Goal: Transaction & Acquisition: Purchase product/service

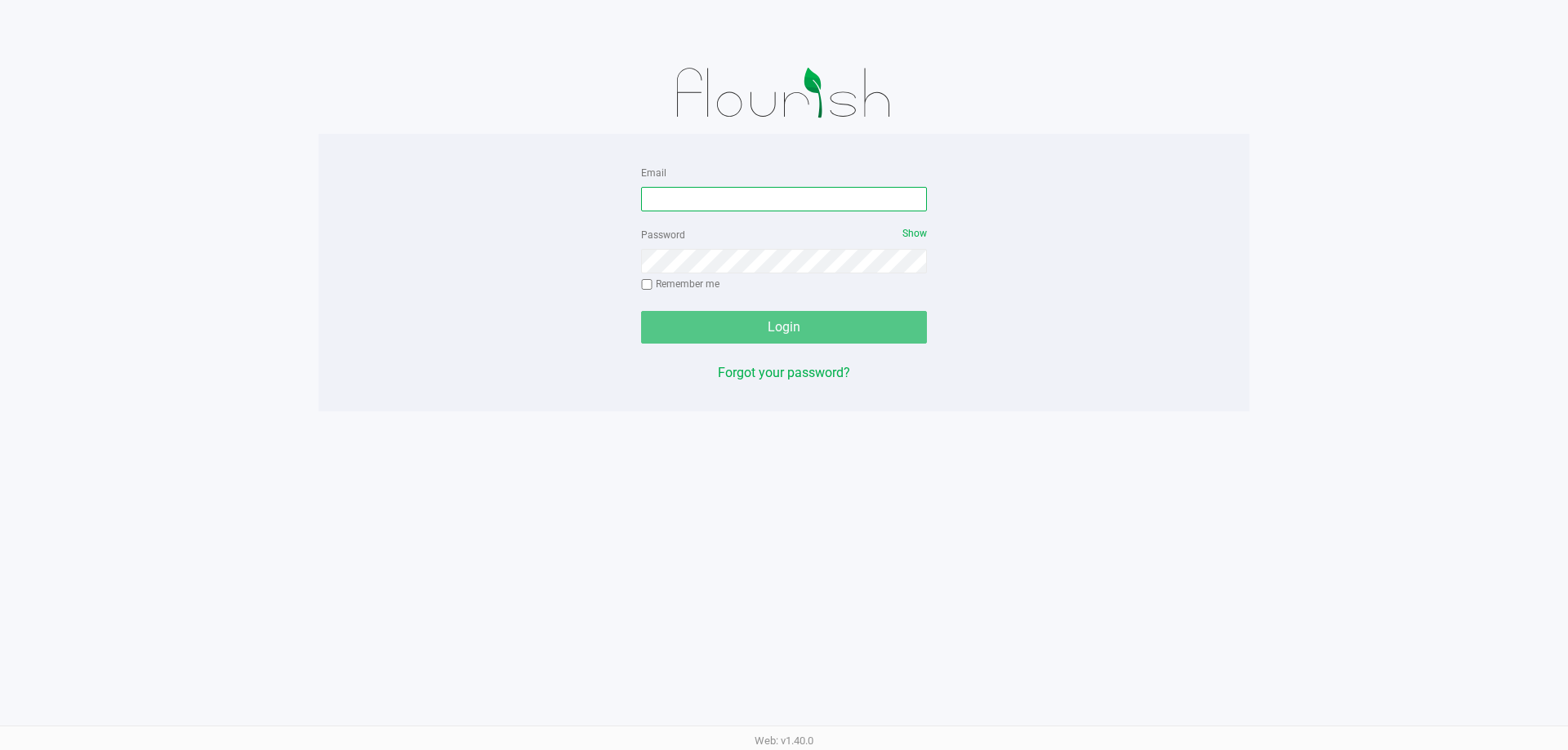
click at [784, 200] on input "Email" at bounding box center [784, 199] width 286 height 25
type input "[EMAIL_ADDRESS][DOMAIN_NAME]"
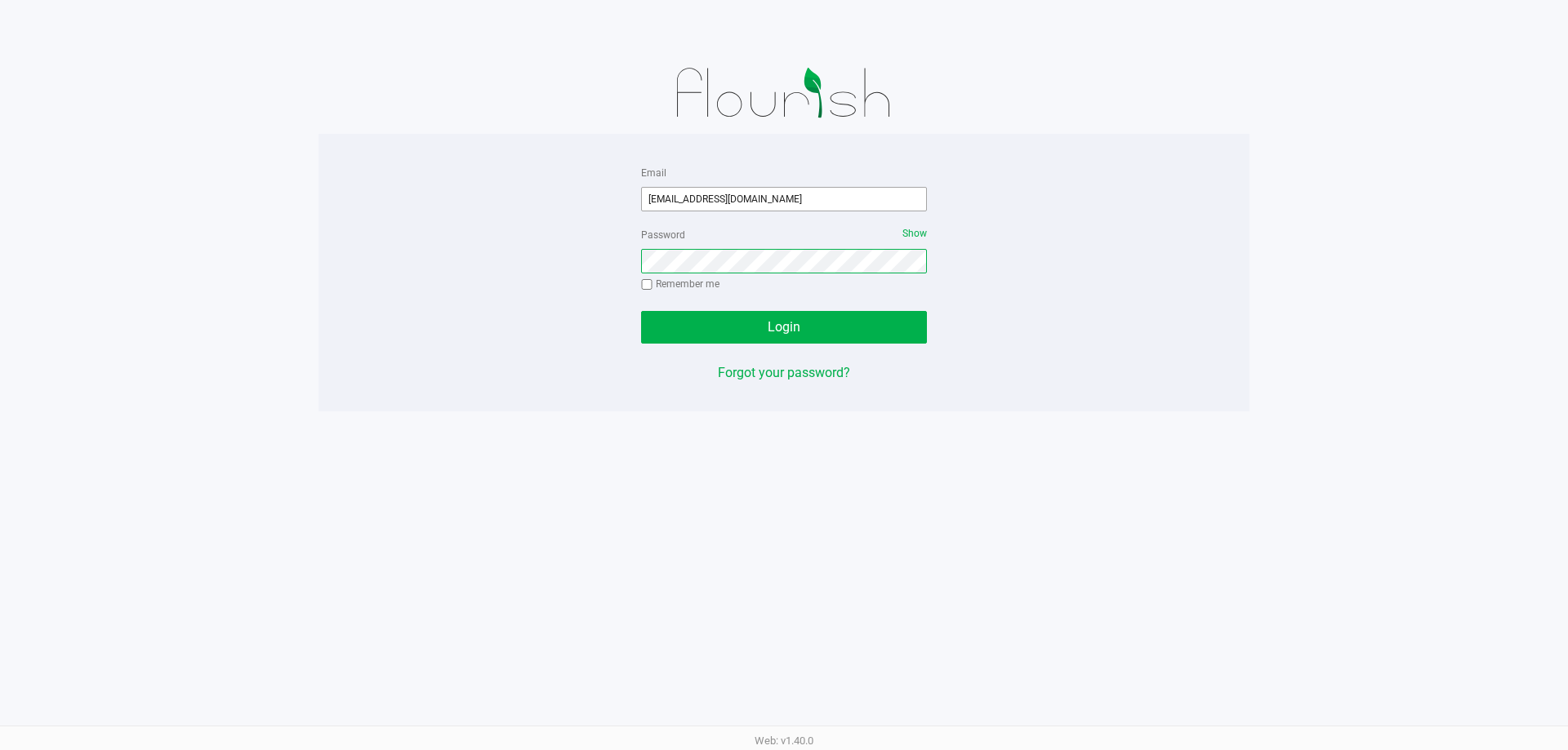
click at [641, 311] on button "Login" at bounding box center [784, 326] width 286 height 32
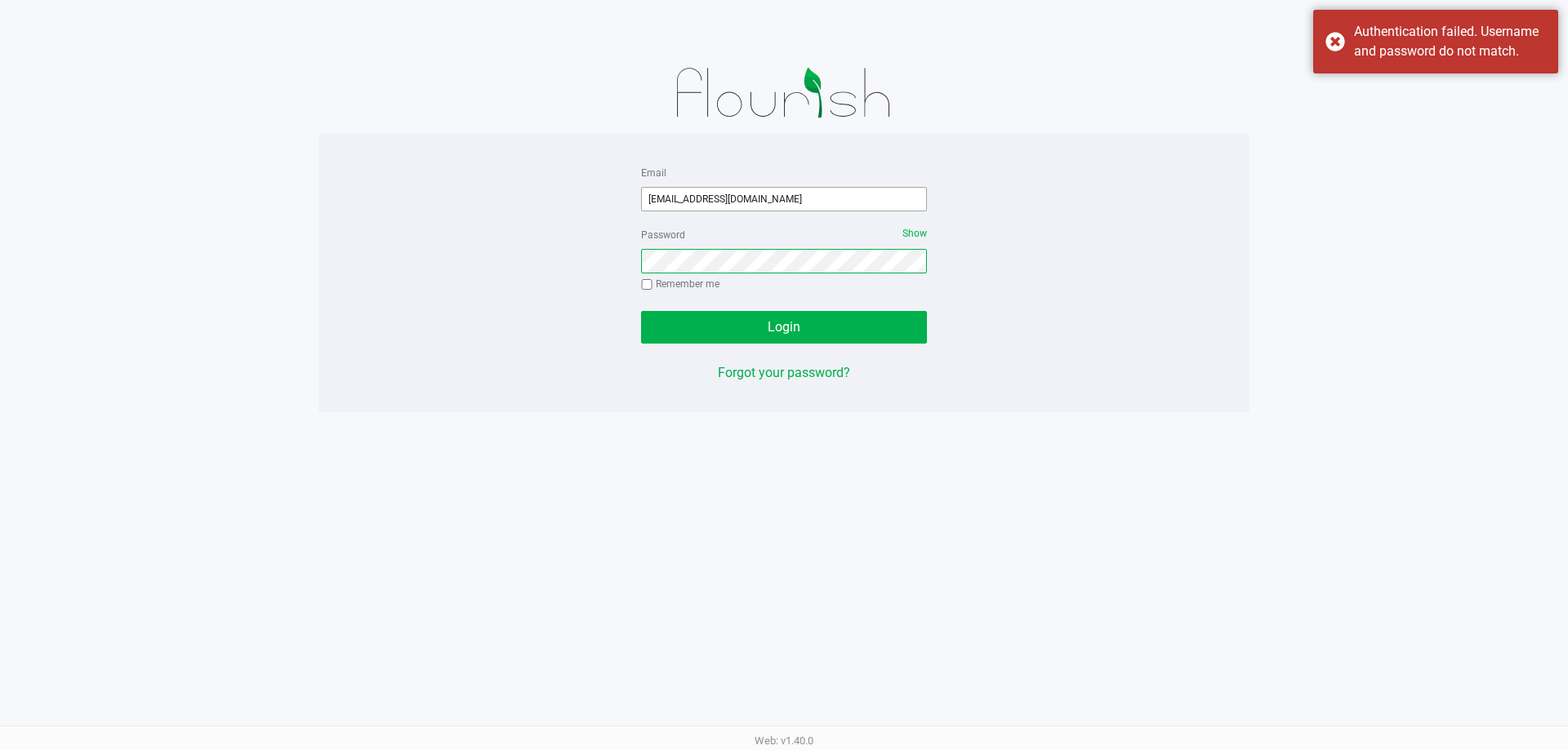
click at [641, 311] on button "Login" at bounding box center [784, 326] width 286 height 32
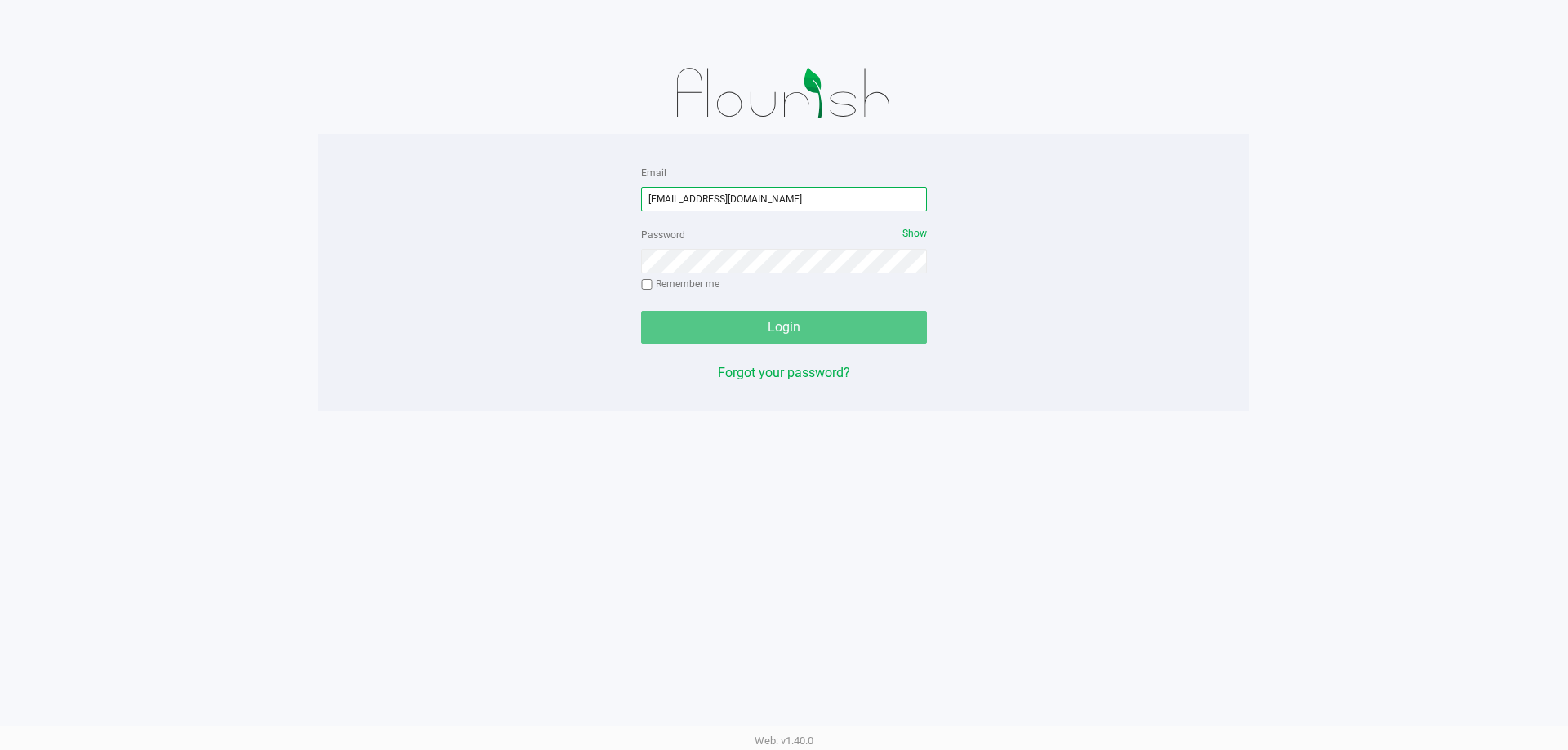
click at [784, 200] on input "[EMAIL_ADDRESS][DOMAIN_NAME]" at bounding box center [784, 199] width 286 height 25
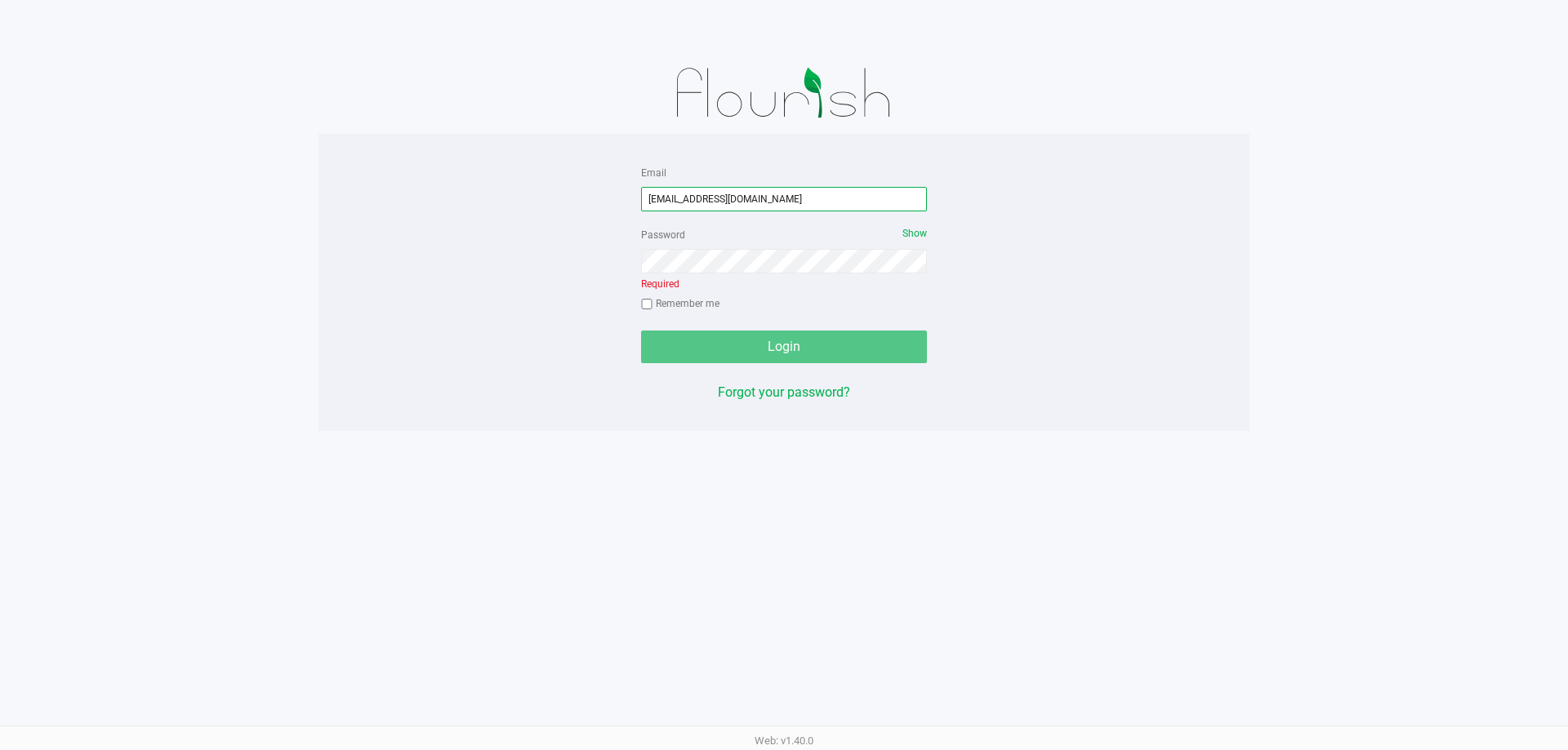
click at [784, 200] on input "[EMAIL_ADDRESS][DOMAIN_NAME]" at bounding box center [784, 199] width 286 height 25
type input "[EMAIL_ADDRESS][DOMAIN_NAME]"
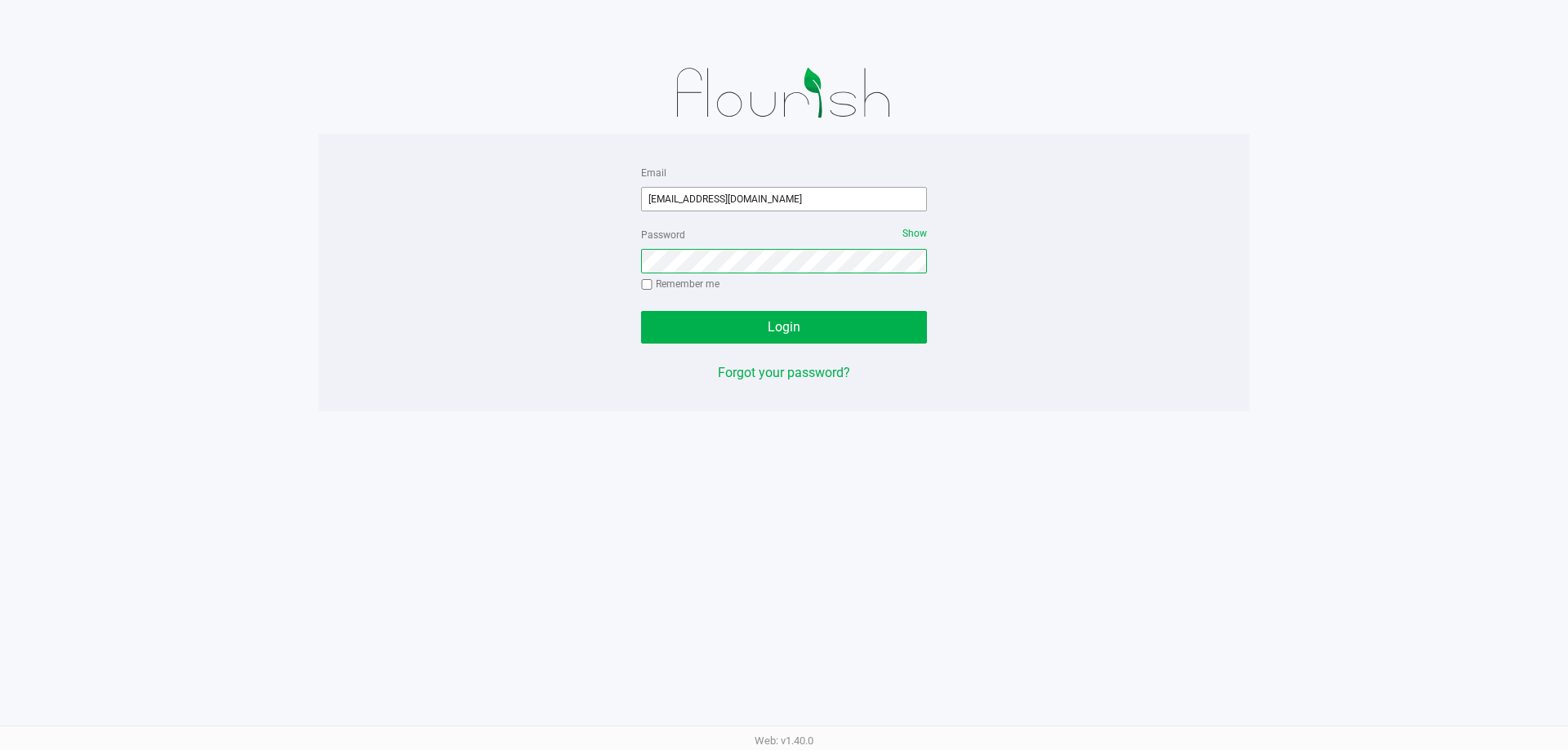
click at [641, 311] on button "Login" at bounding box center [784, 326] width 286 height 32
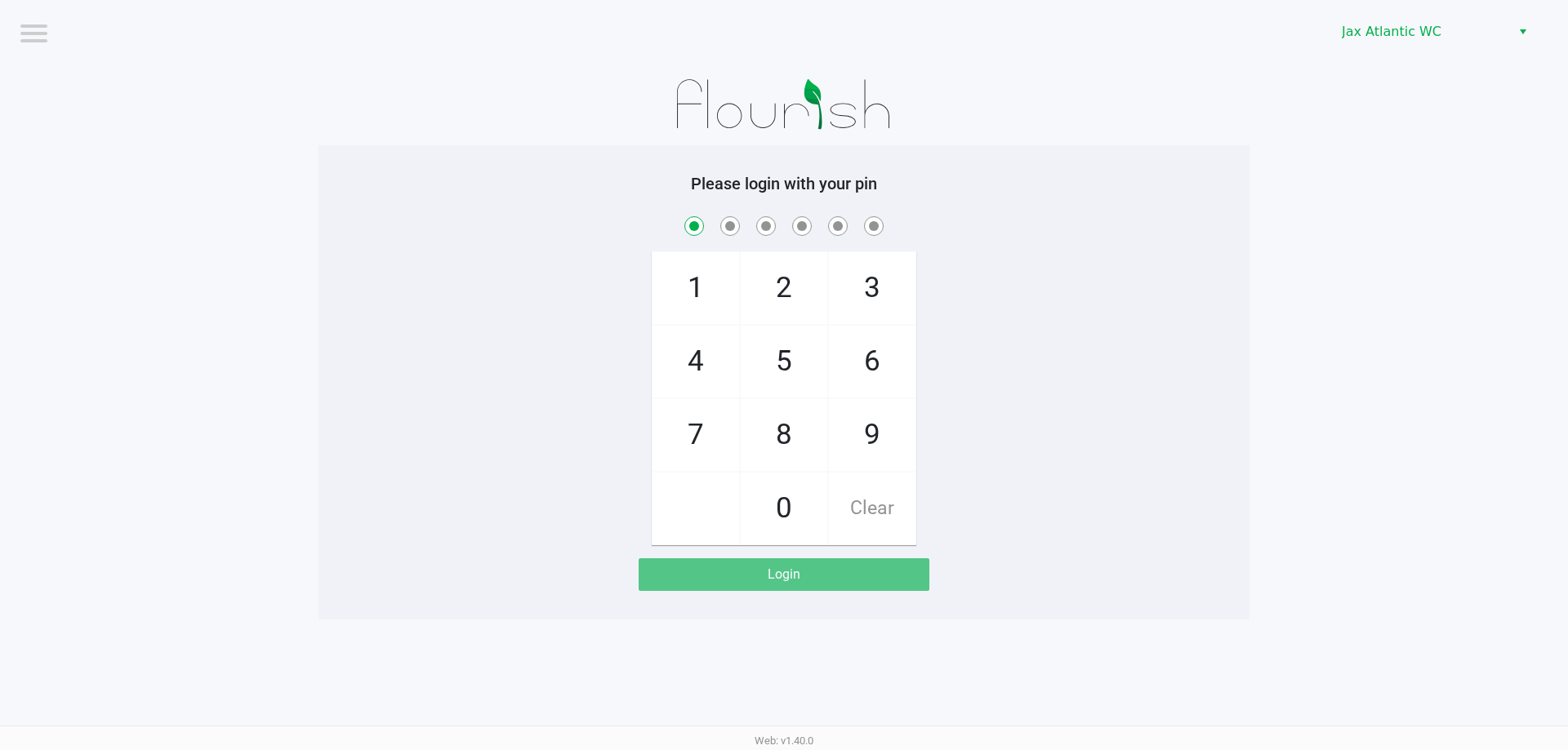
checkbox input "true"
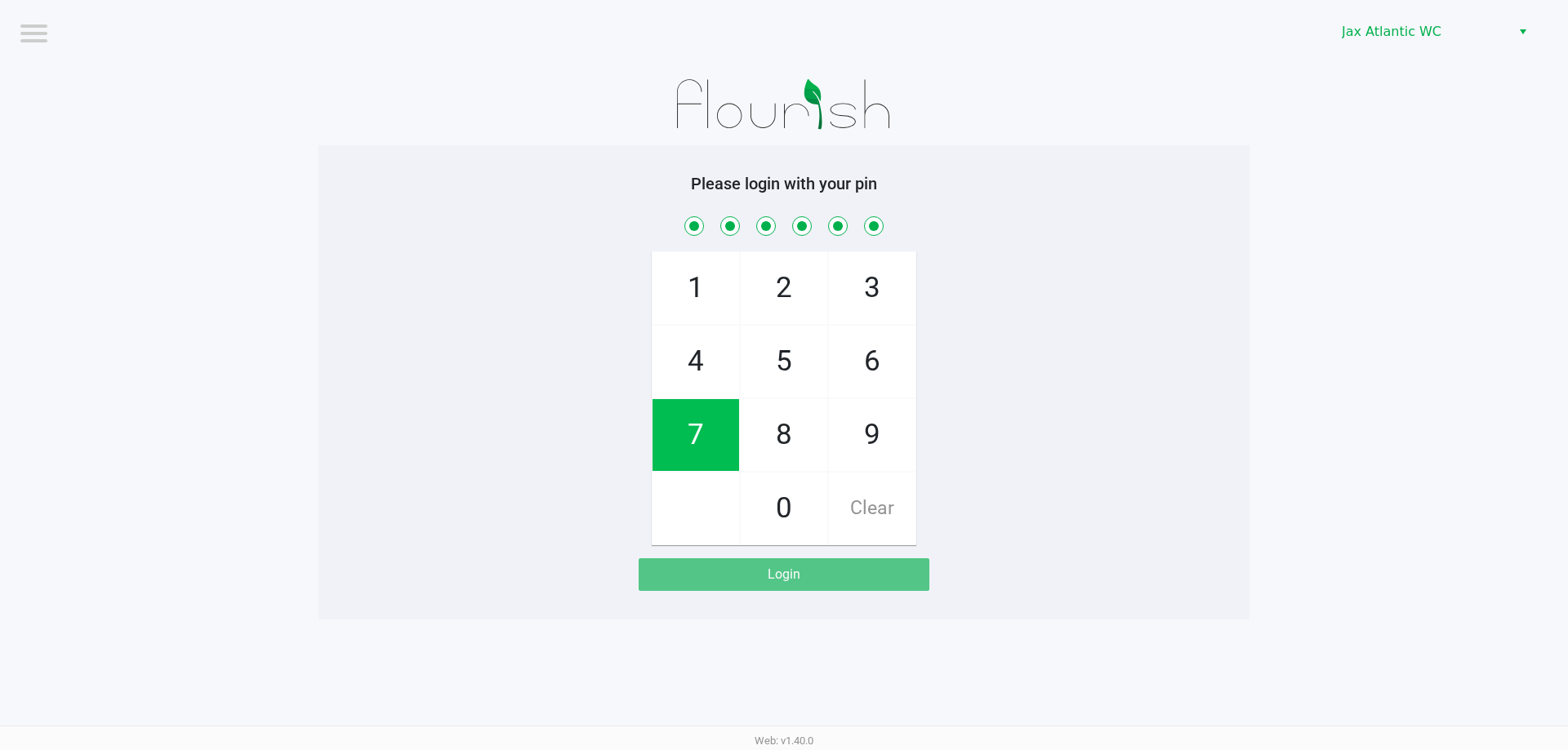
checkbox input "true"
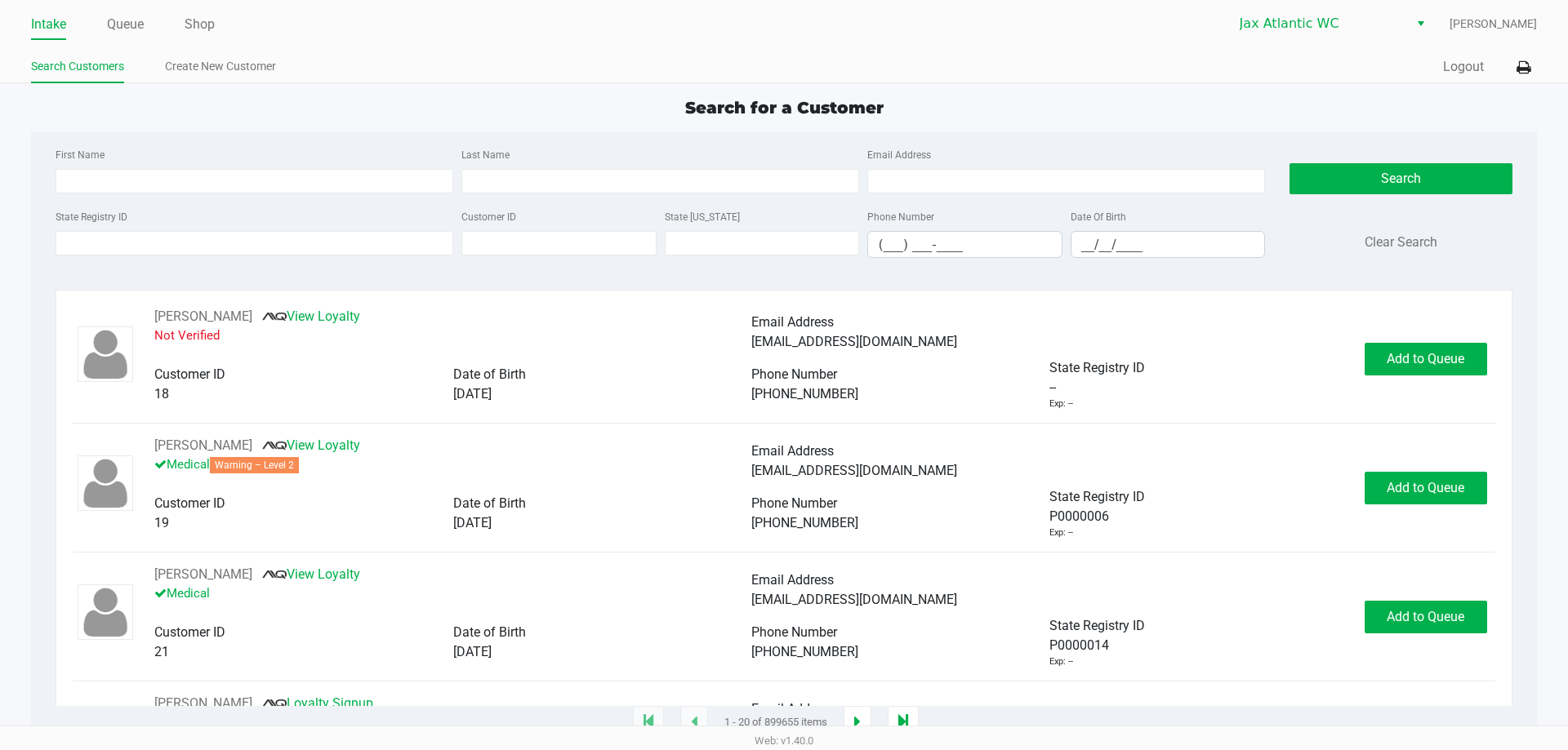
click at [579, 703] on div "[PERSON_NAME] Loyalty Signup Medical" at bounding box center [452, 720] width 596 height 52
click at [129, 32] on link "Queue" at bounding box center [125, 24] width 37 height 23
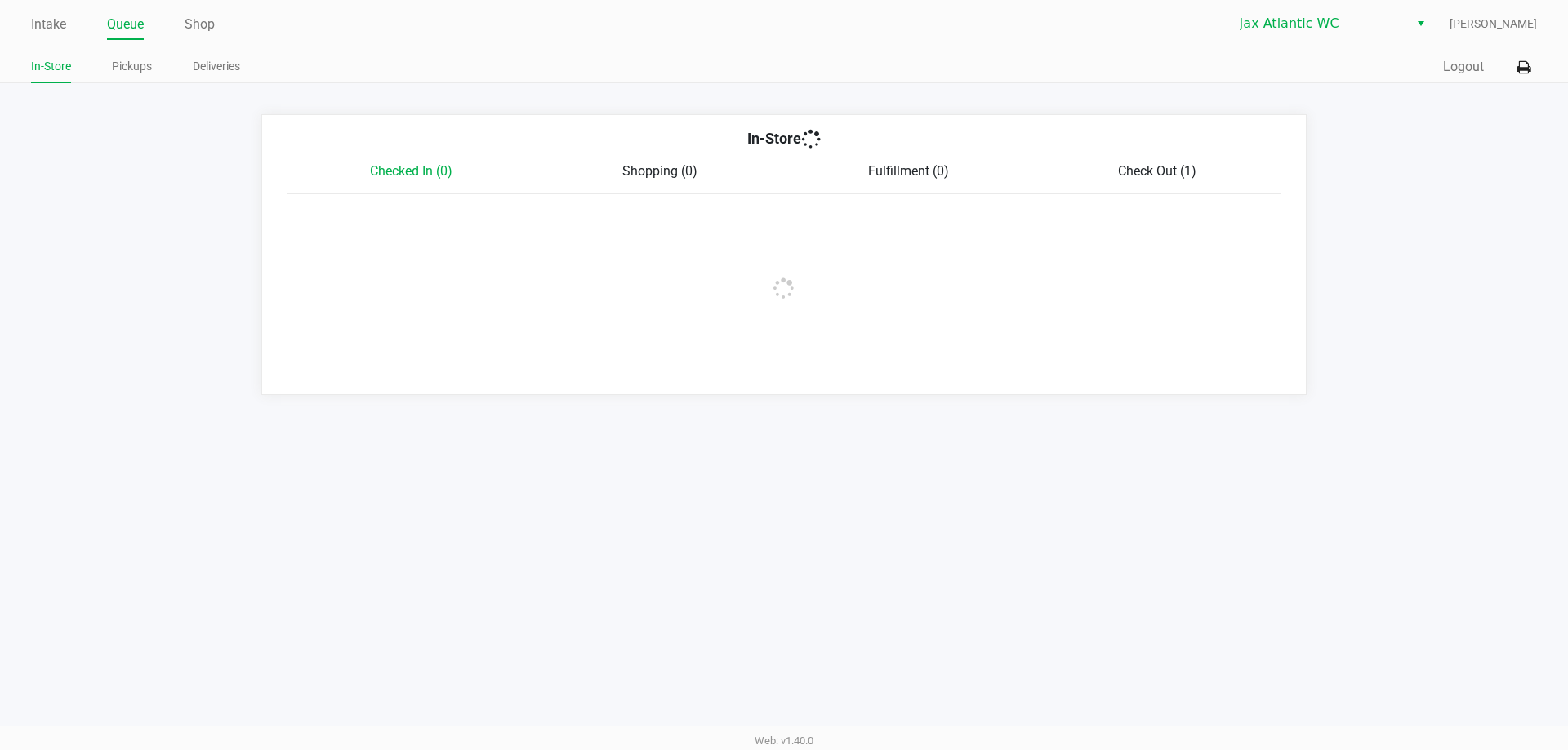
click at [127, 88] on app-point-of-sale "Intake Queue Shop Jax Atlantic WC [PERSON_NAME] In-Store Pickups Deliveries Qui…" at bounding box center [784, 197] width 1568 height 395
click at [128, 70] on link "Pickups" at bounding box center [131, 66] width 40 height 20
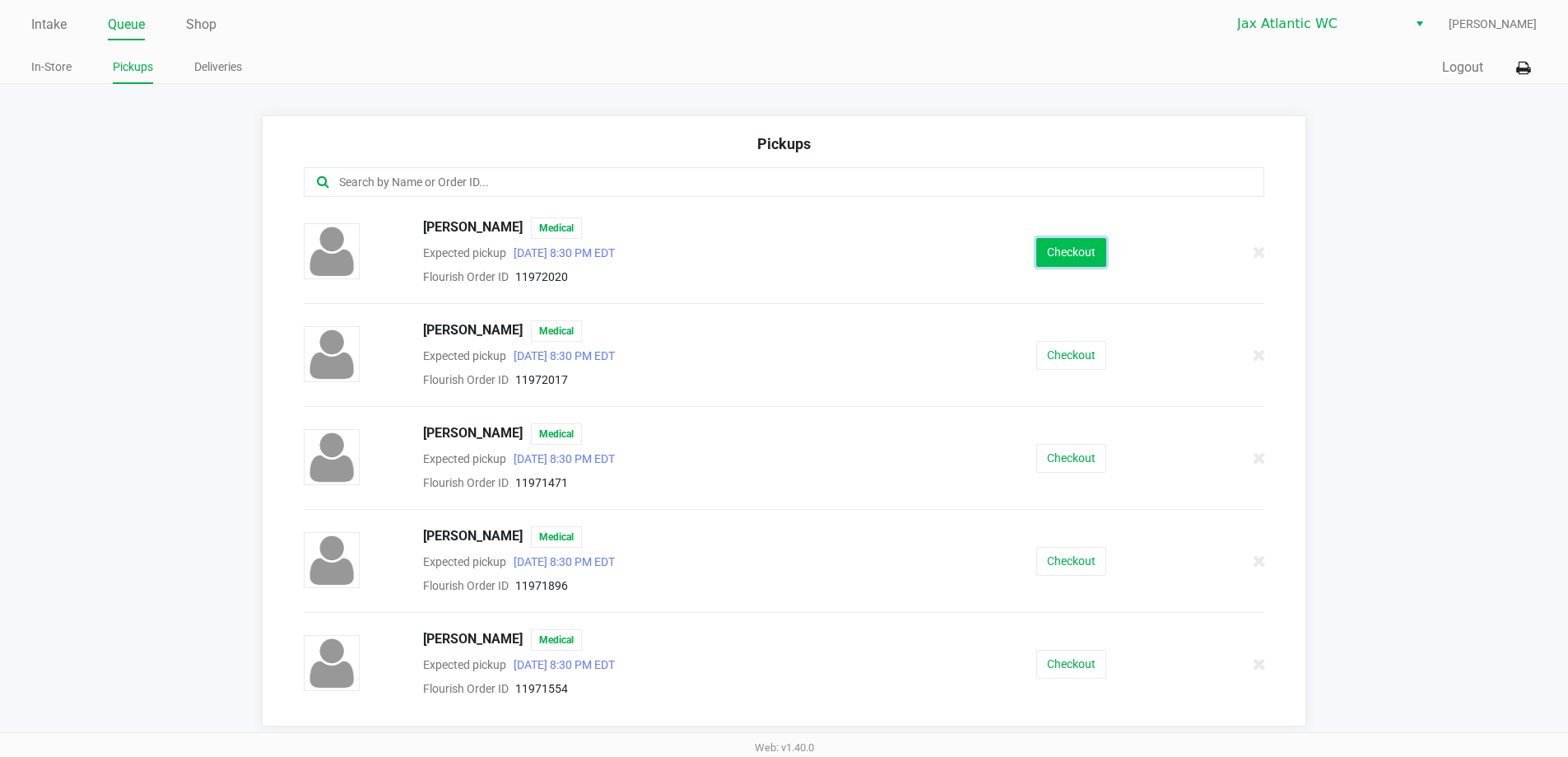
click at [1061, 254] on button "Checkout" at bounding box center [1071, 252] width 70 height 29
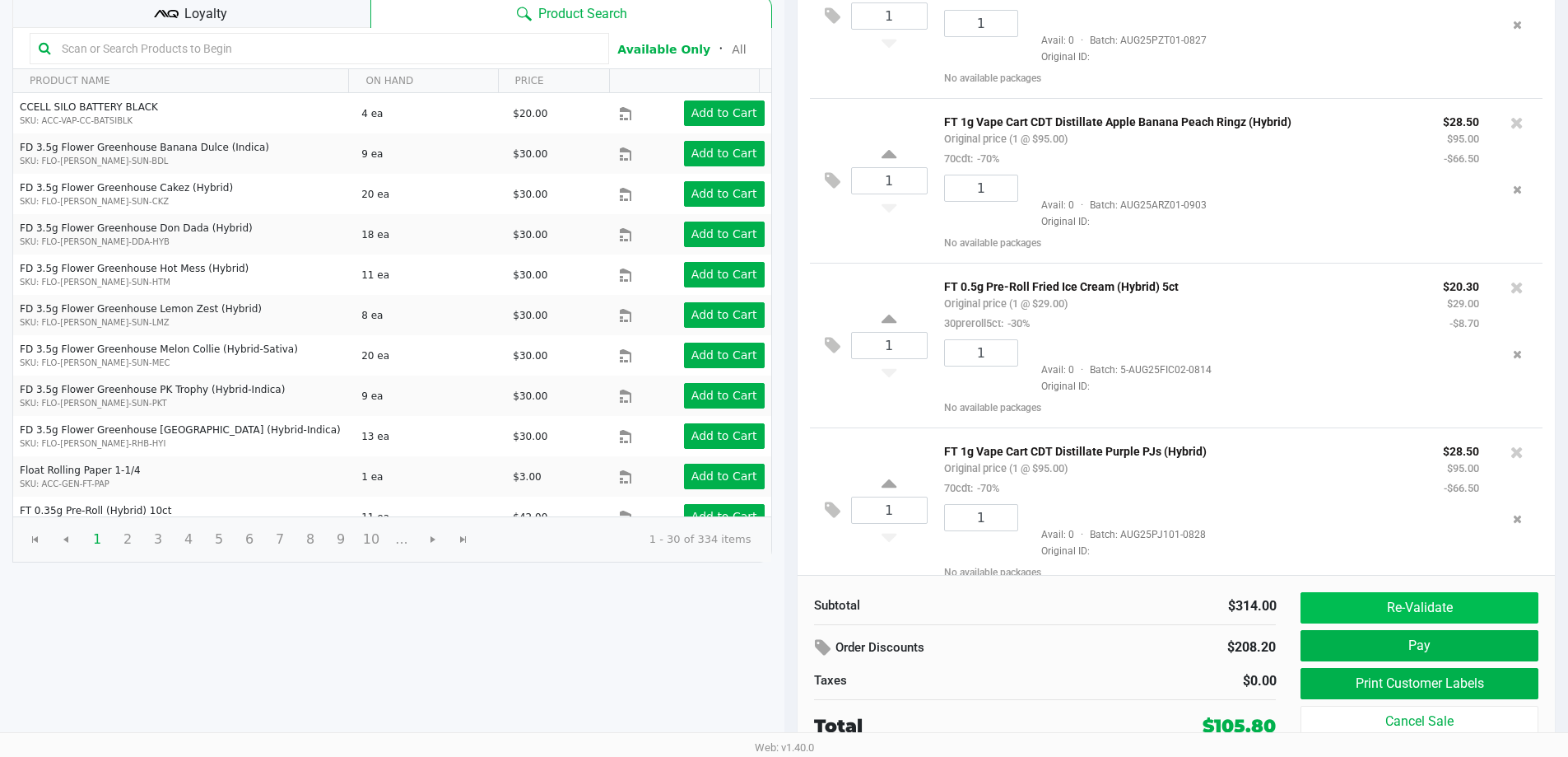
scroll to position [64, 0]
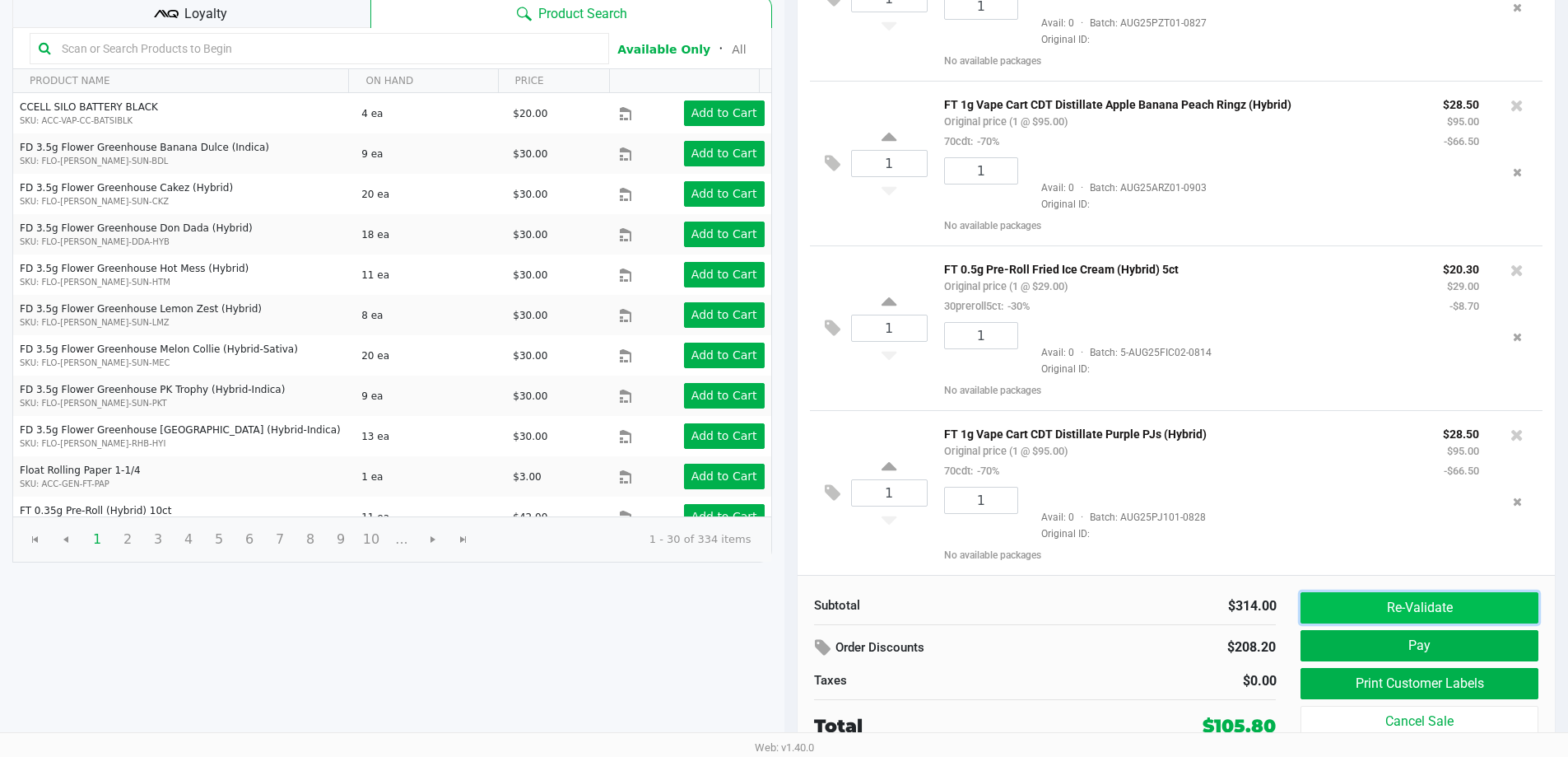
click at [1416, 602] on button "Re-Validate" at bounding box center [1418, 608] width 237 height 32
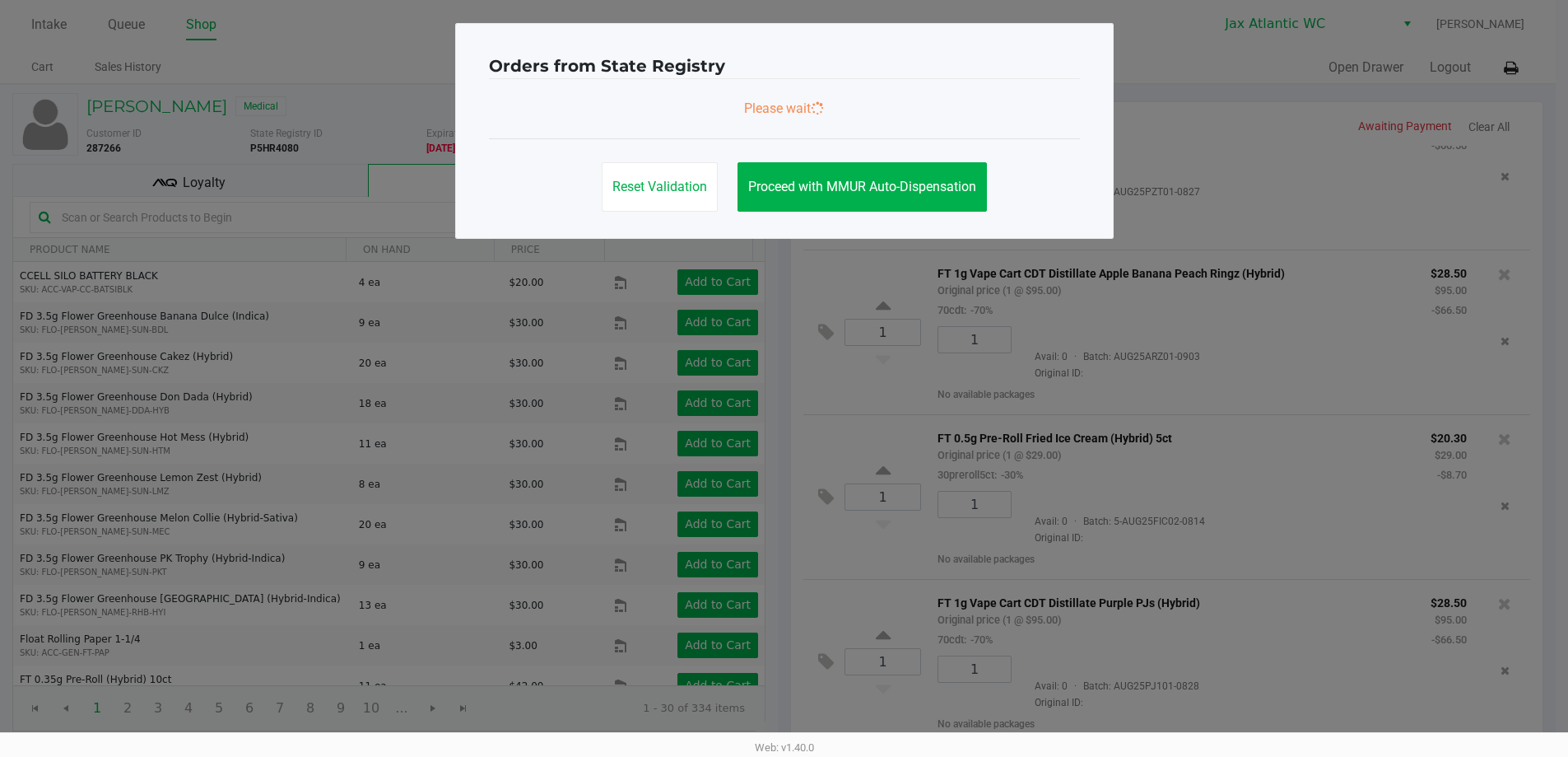
scroll to position [0, 0]
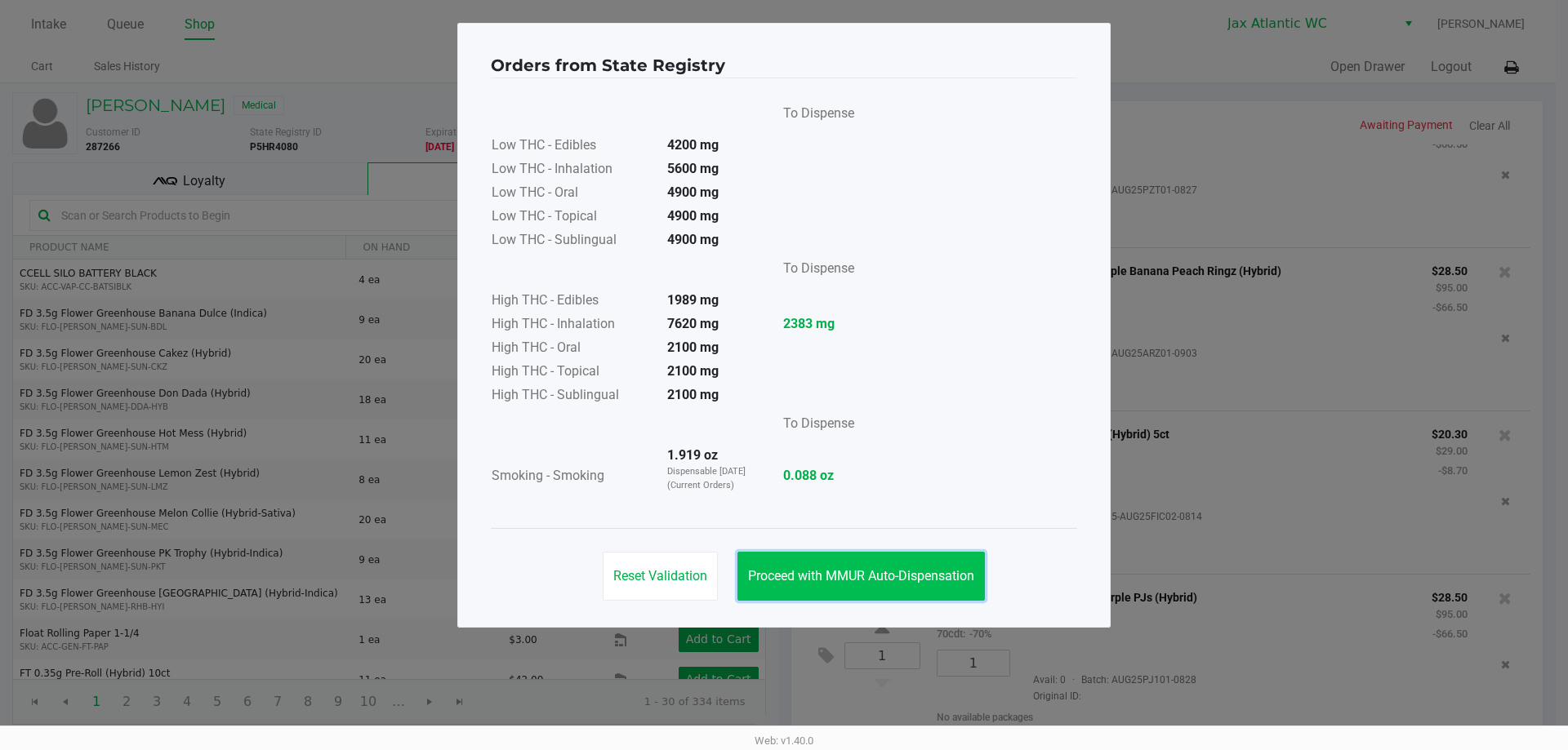
click at [900, 558] on button "Proceed with MMUR Auto-Dispensation" at bounding box center [861, 576] width 247 height 49
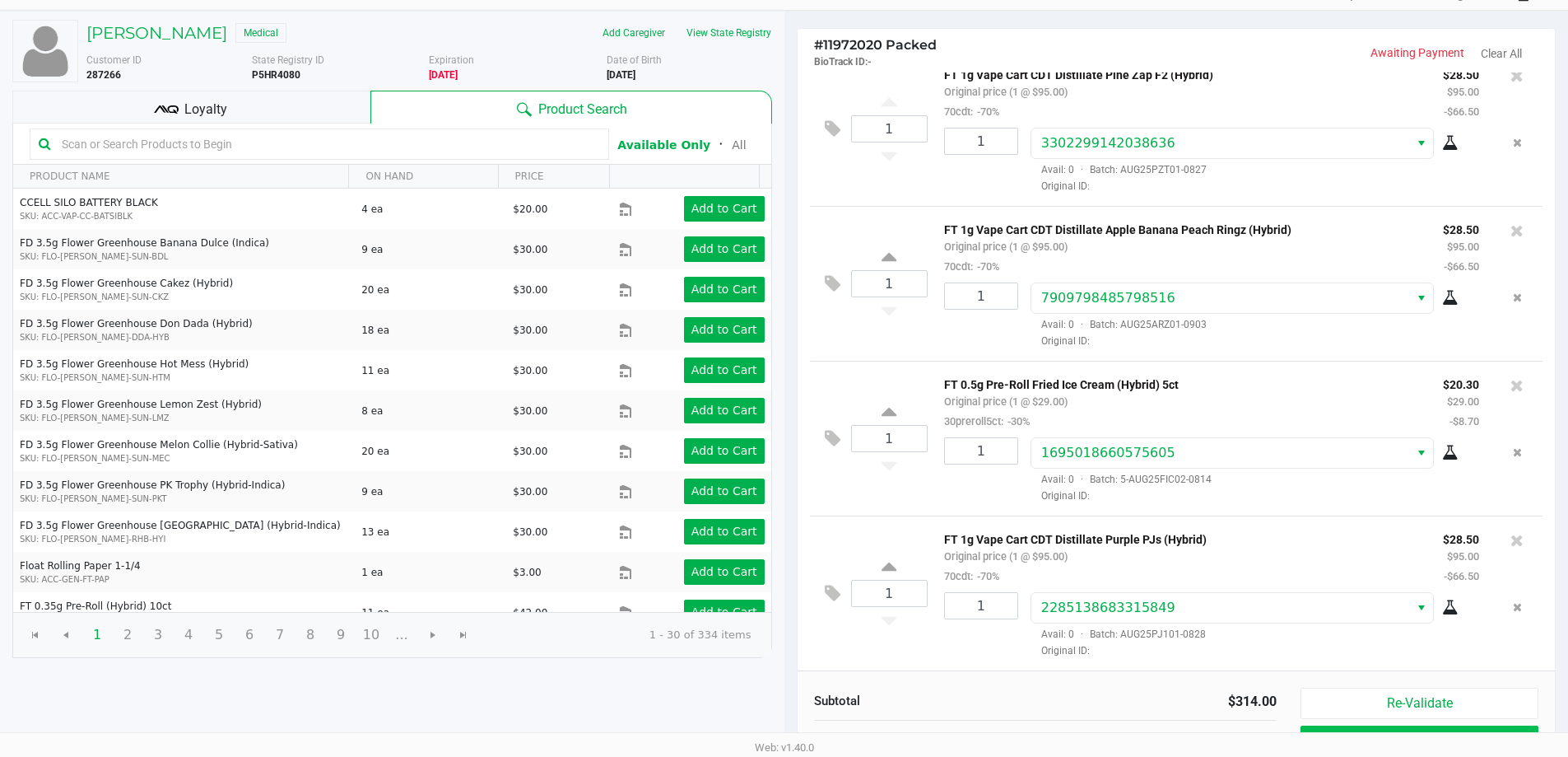
scroll to position [169, 0]
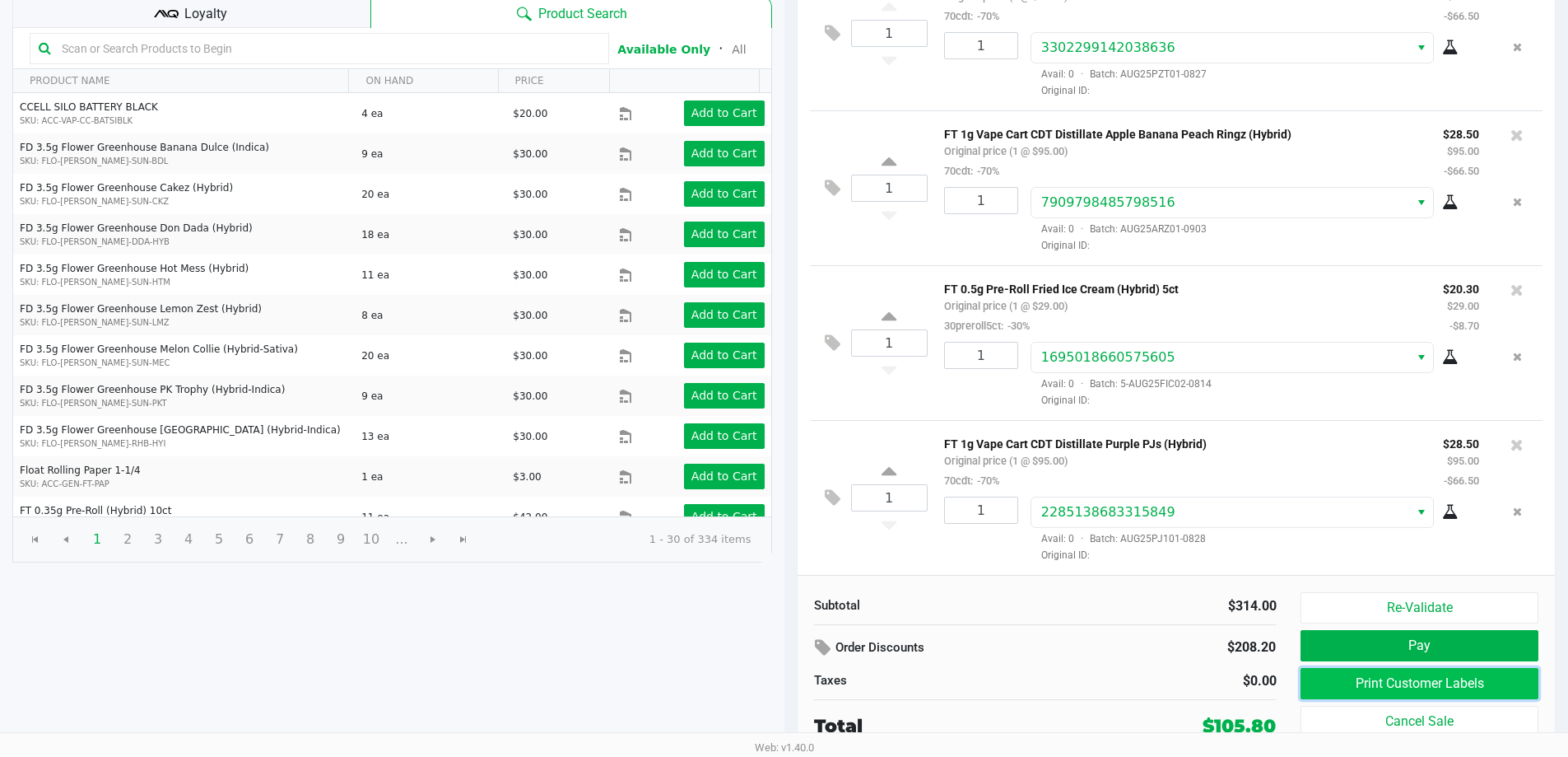
click at [1393, 692] on button "Print Customer Labels" at bounding box center [1418, 684] width 237 height 32
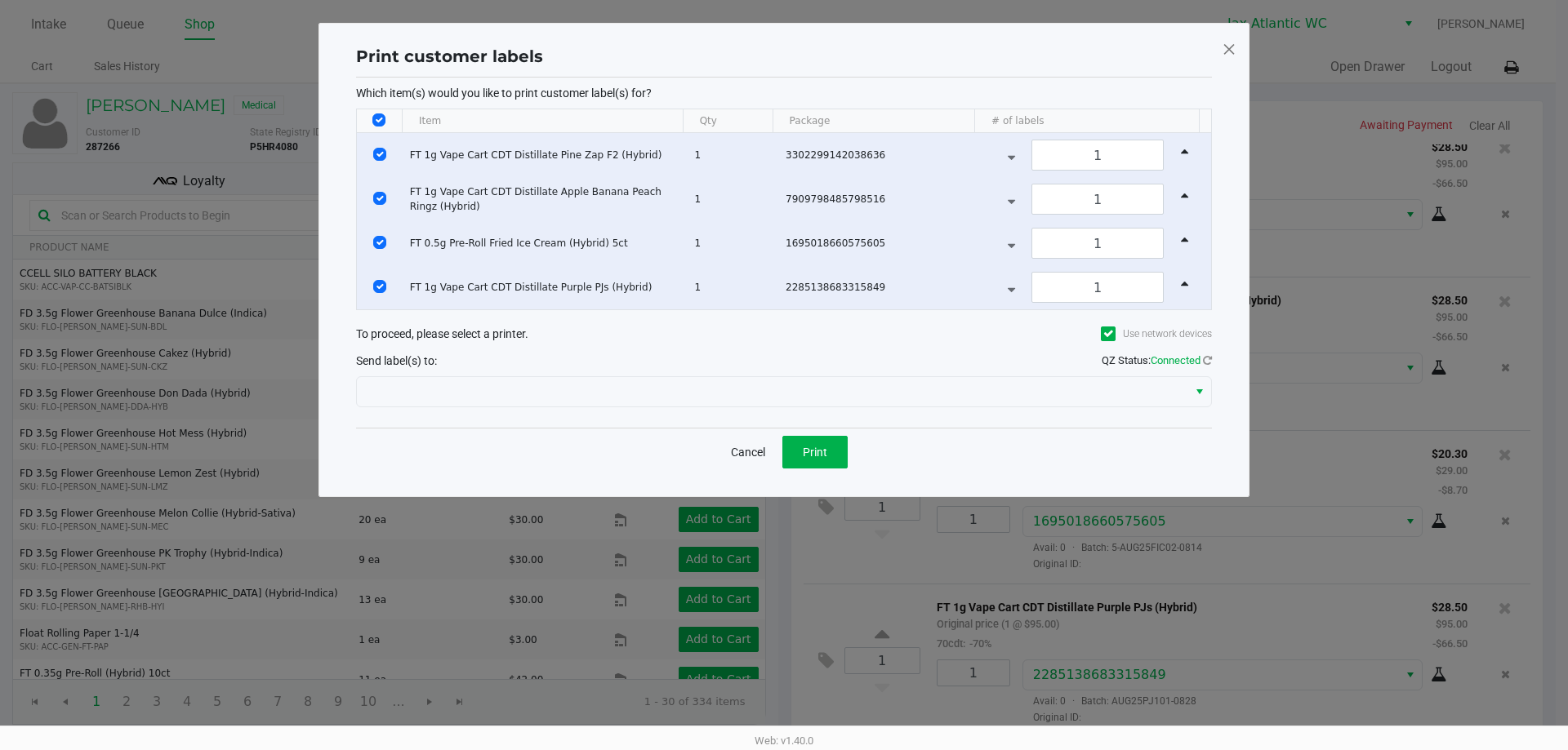
click at [596, 366] on div "Send label(s) to: QZ Status: Connected" at bounding box center [784, 360] width 855 height 24
click at [595, 369] on div "Send label(s) to: QZ Status: Connected" at bounding box center [784, 360] width 855 height 24
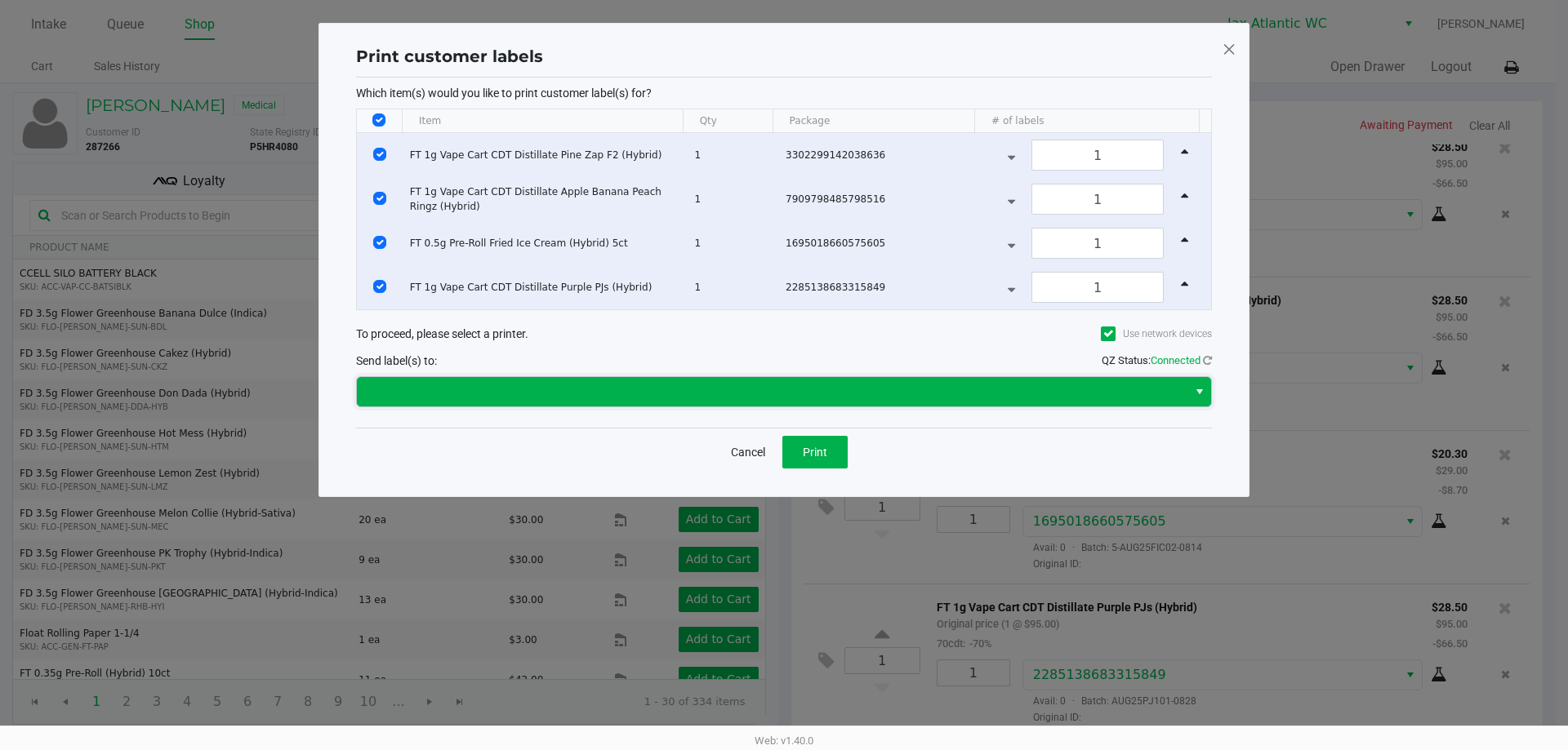
click at [596, 376] on kendo-dropdownlist at bounding box center [784, 392] width 855 height 31
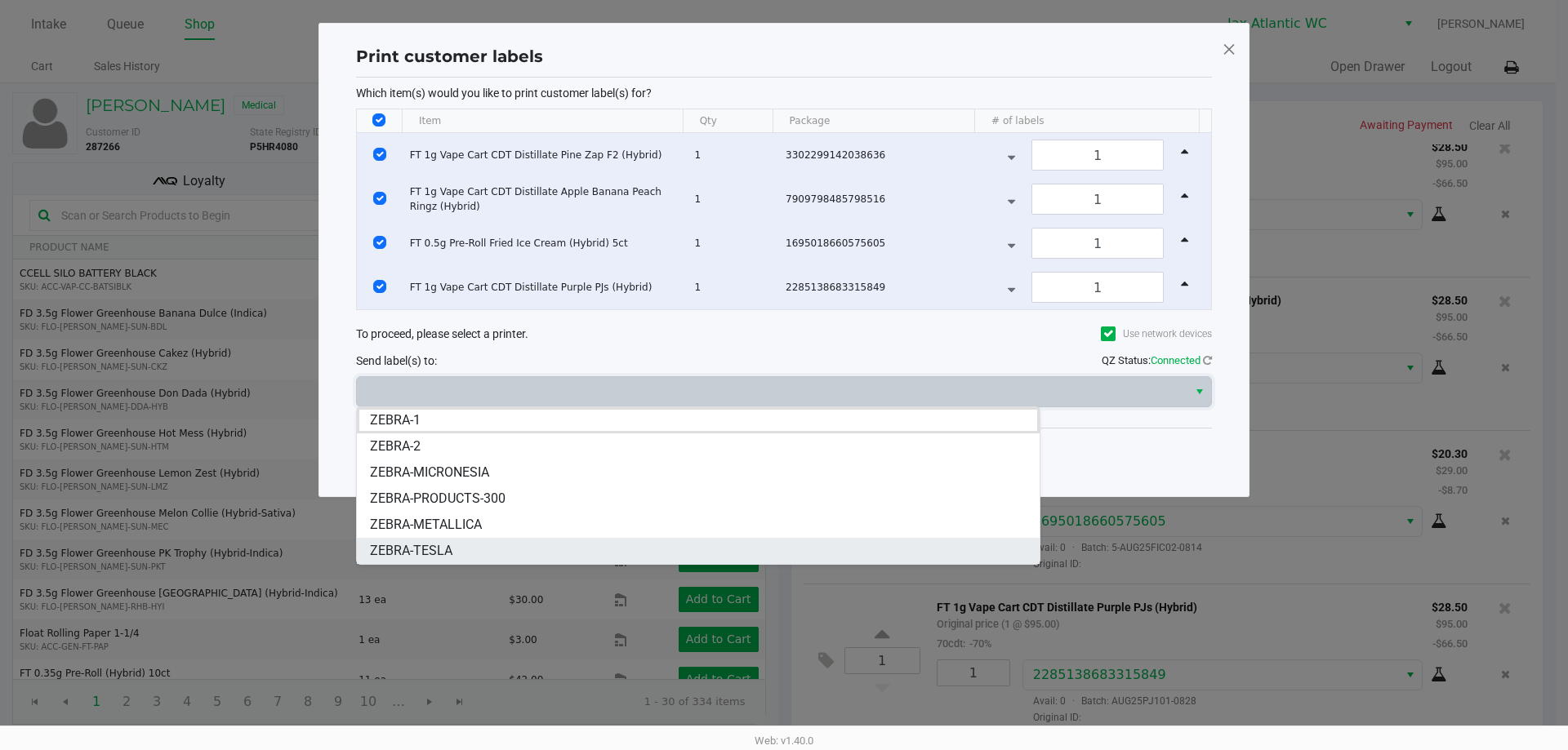
click at [469, 549] on li "ZEBRA-TESLA" at bounding box center [698, 551] width 682 height 26
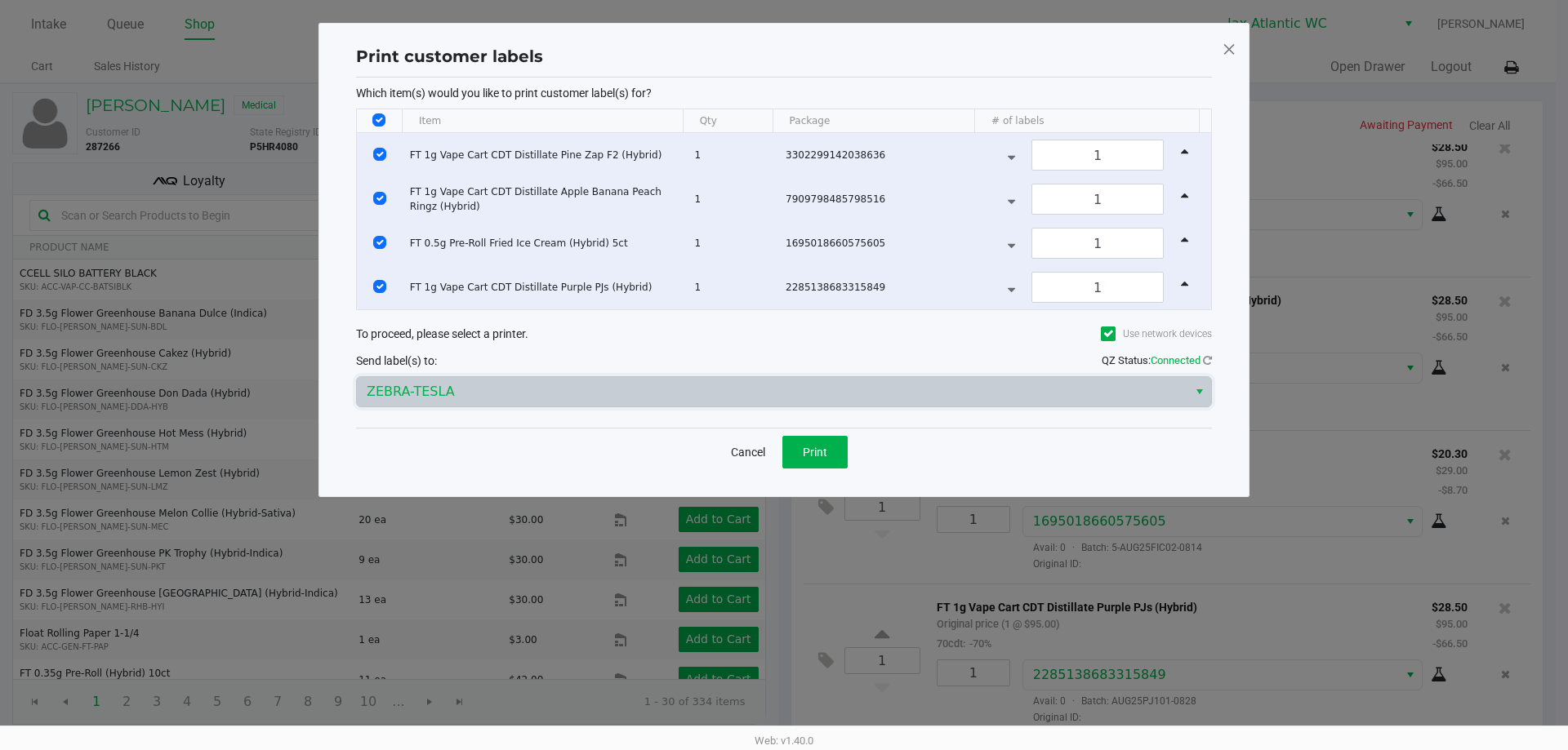
click at [593, 367] on div "Send label(s) to: QZ Status: Connected" at bounding box center [784, 360] width 855 height 24
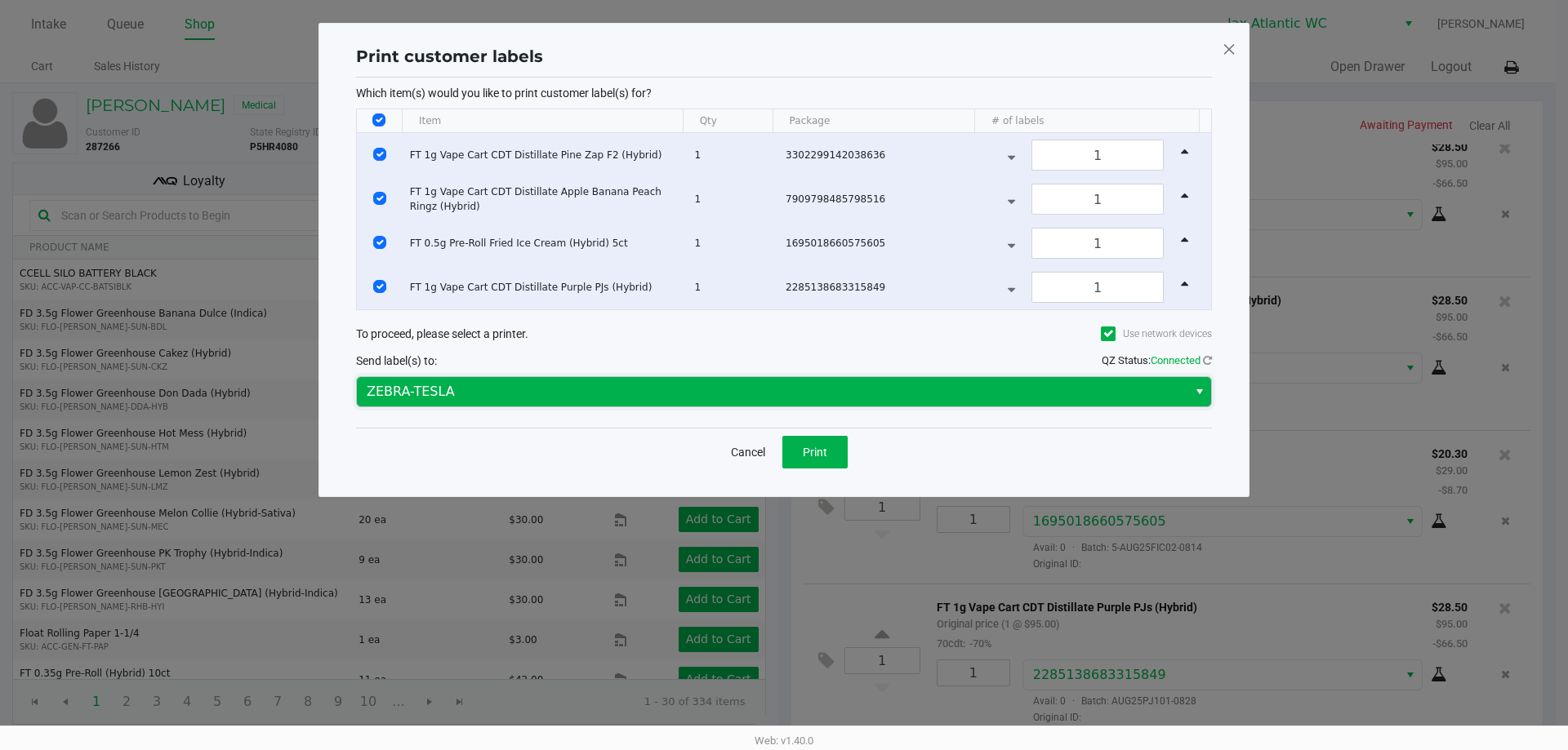
click at [584, 376] on kendo-dropdownlist "ZEBRA-TESLA" at bounding box center [784, 392] width 855 height 31
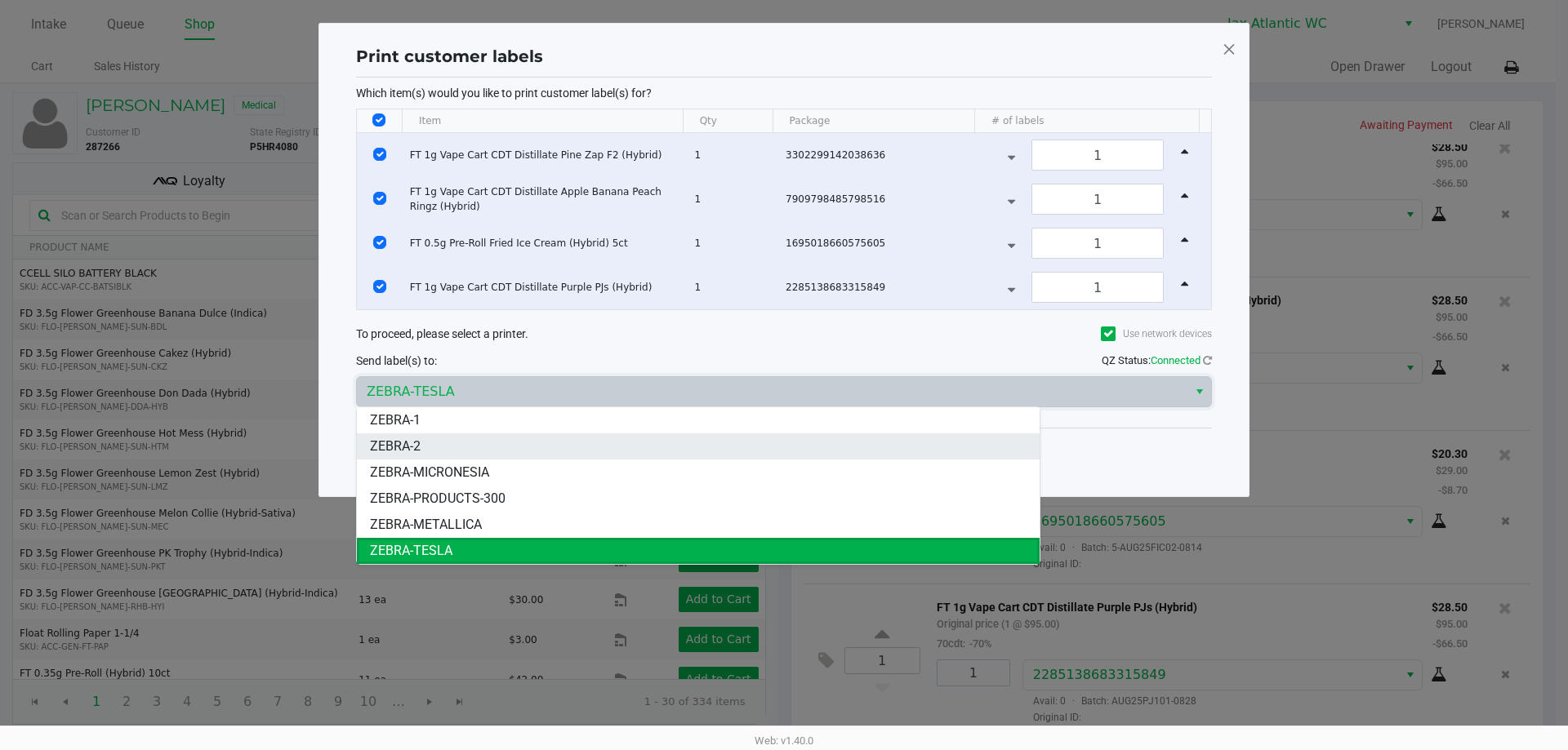
click at [452, 444] on li "ZEBRA-2" at bounding box center [698, 446] width 682 height 26
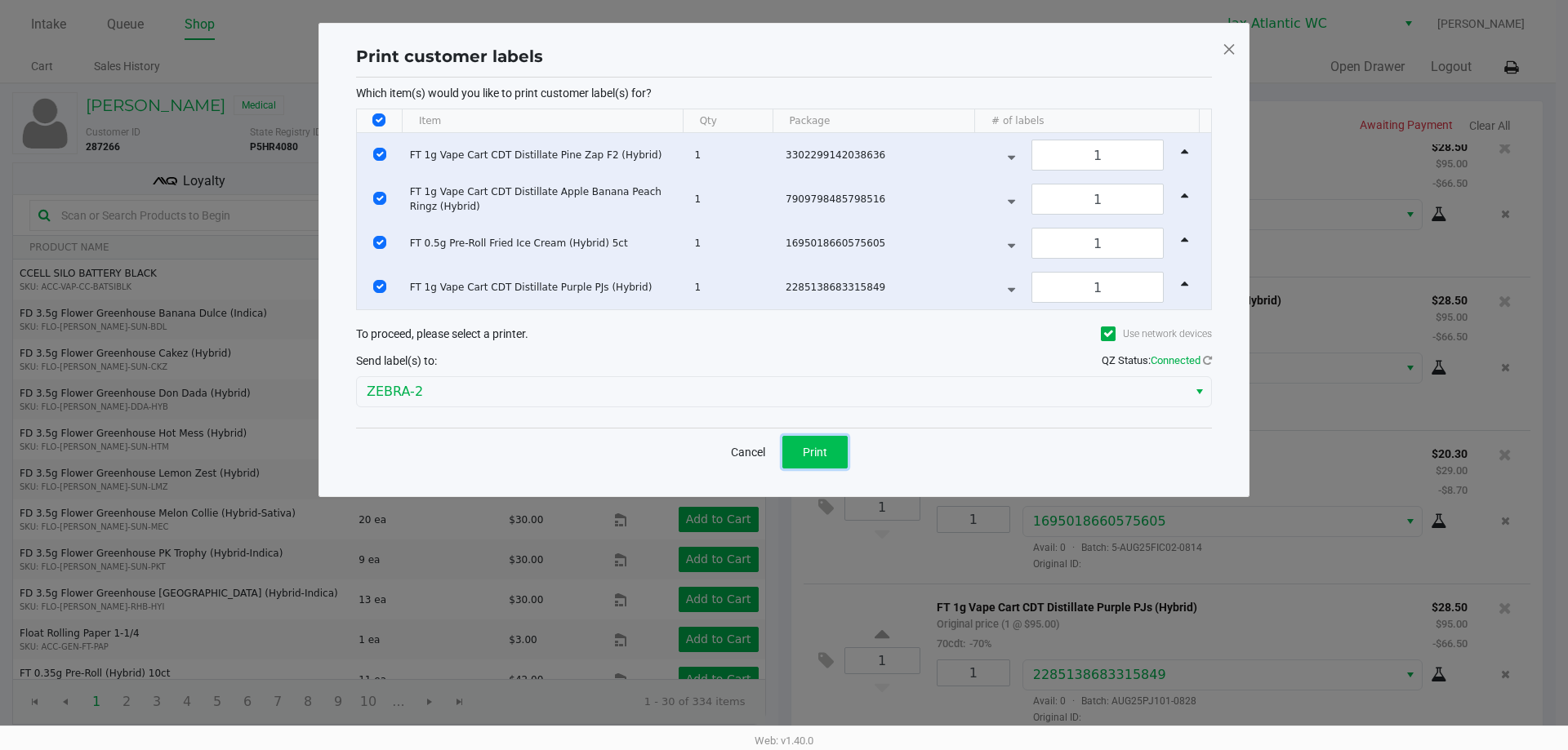
click at [832, 451] on button "Print" at bounding box center [815, 451] width 65 height 32
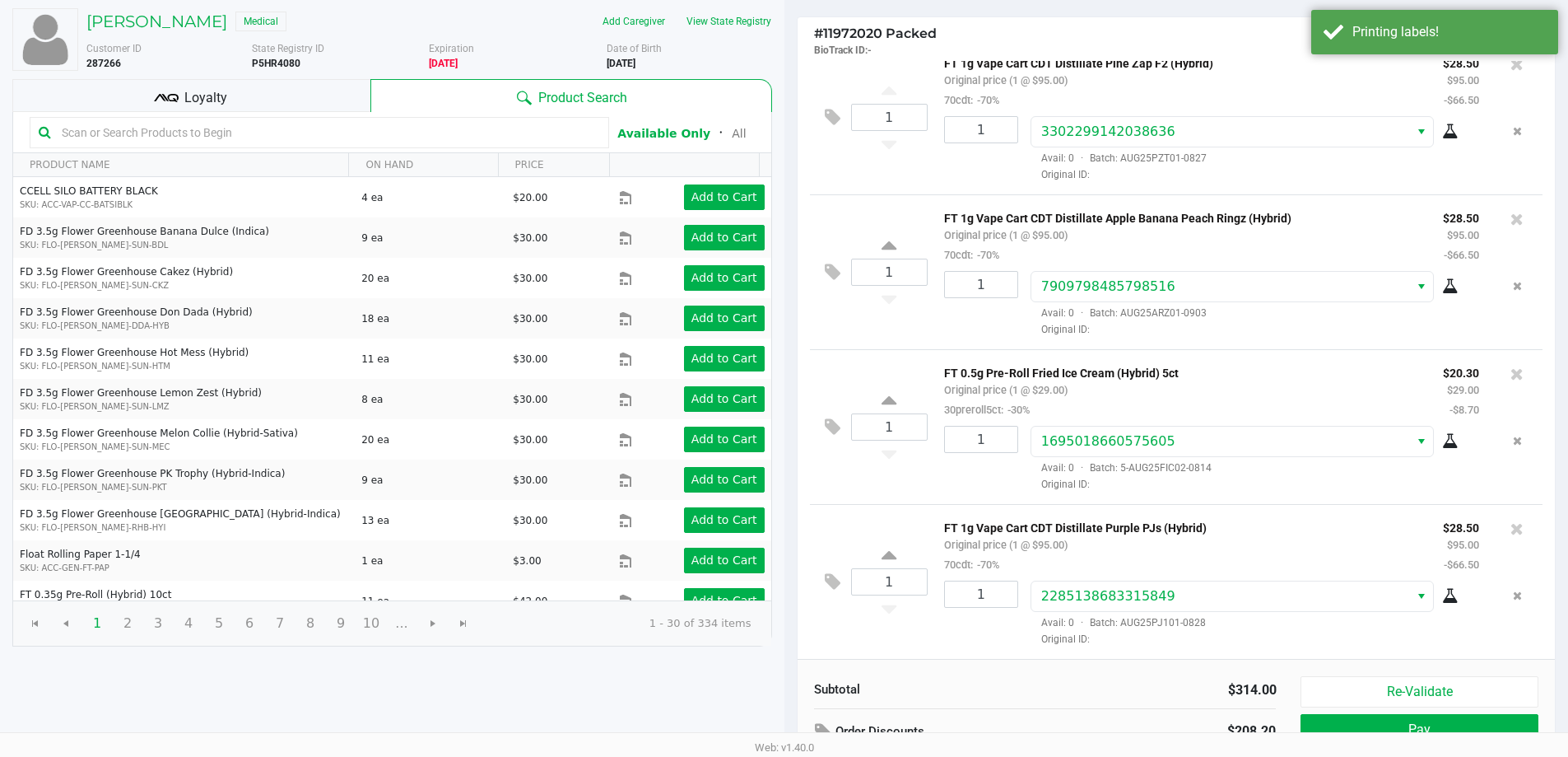
scroll to position [169, 0]
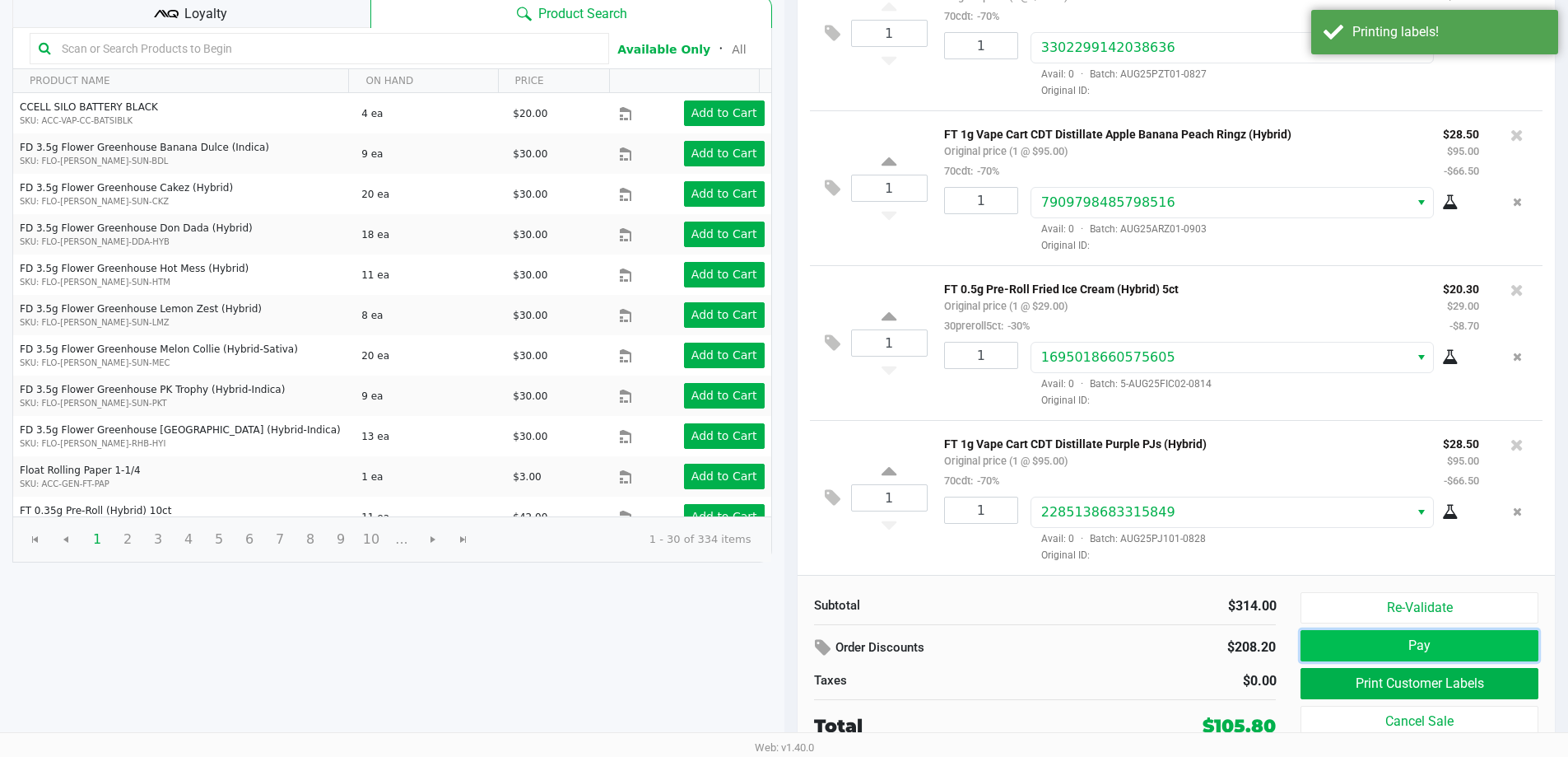
click at [1392, 647] on button "Pay" at bounding box center [1418, 646] width 237 height 32
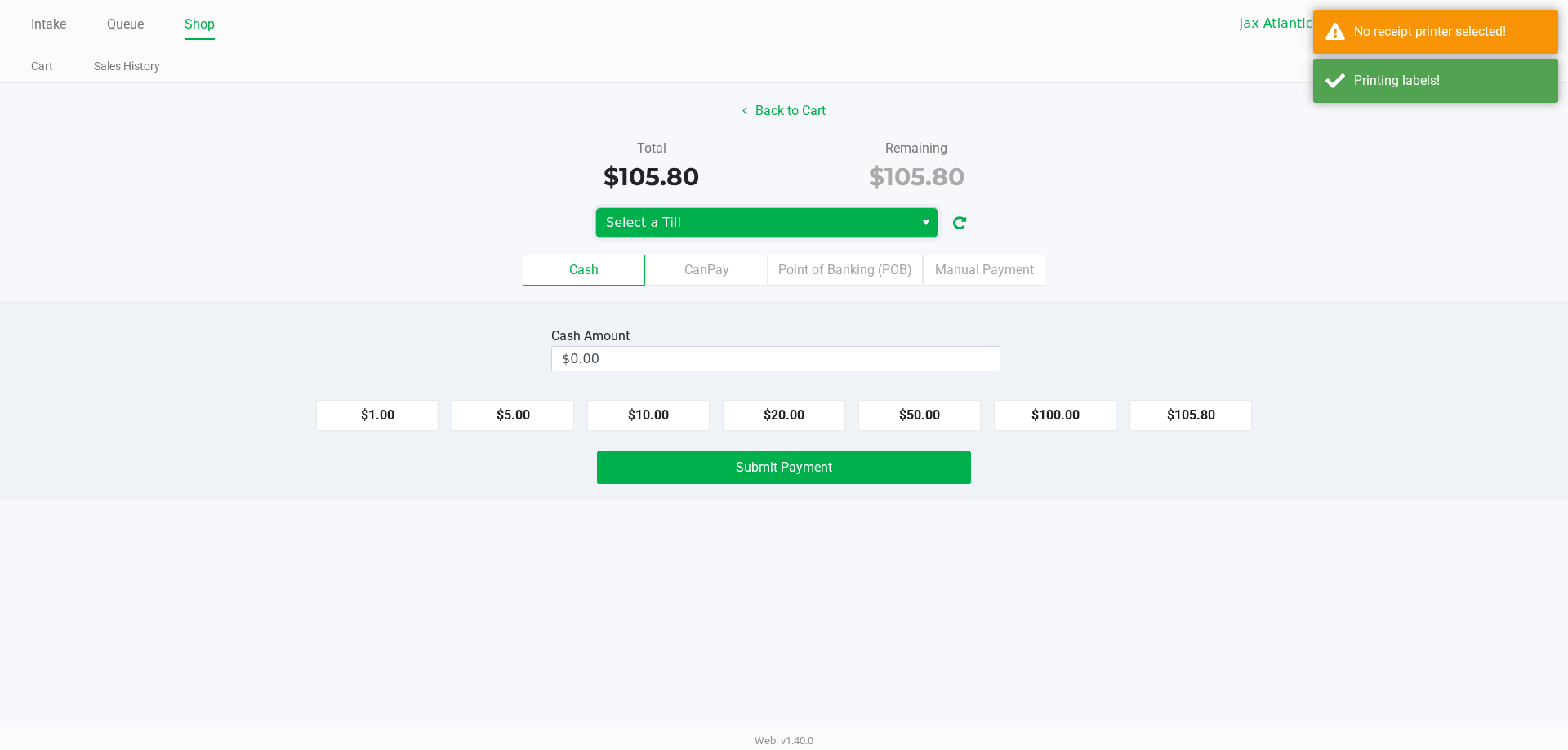
click at [854, 220] on span "Select a Till" at bounding box center [754, 222] width 298 height 19
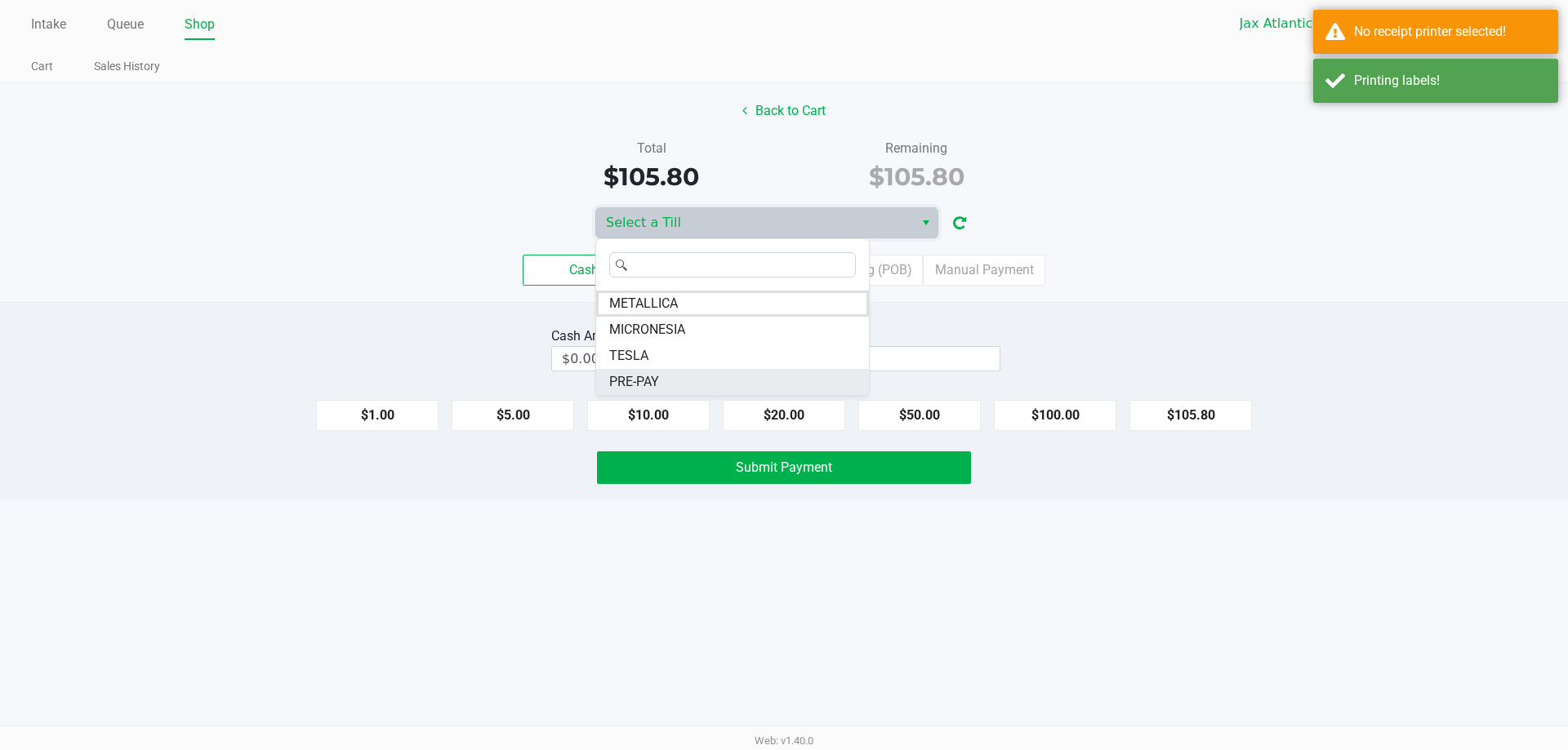
click at [630, 377] on span "PRE-PAY" at bounding box center [634, 381] width 50 height 19
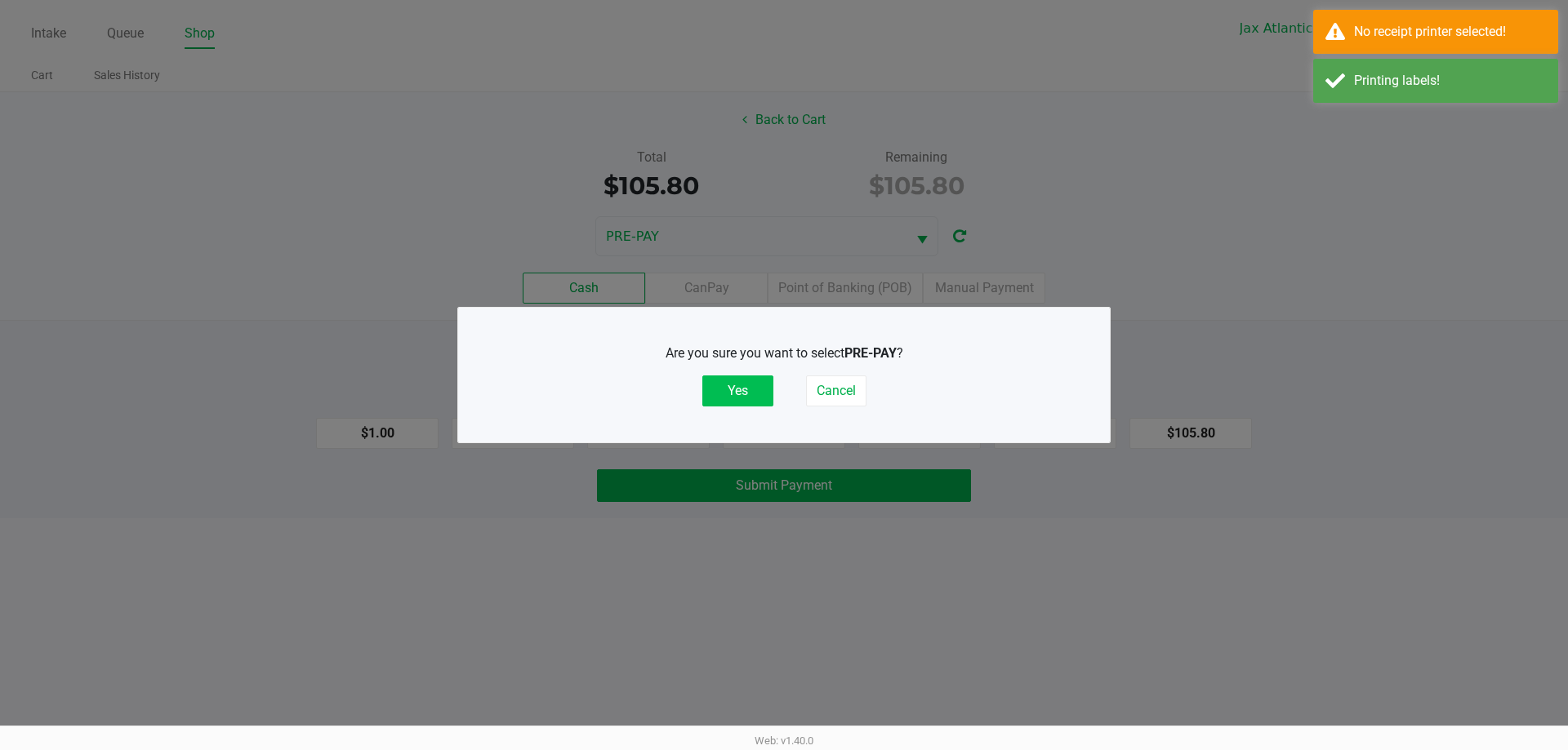
click at [749, 386] on button "Yes" at bounding box center [737, 391] width 71 height 31
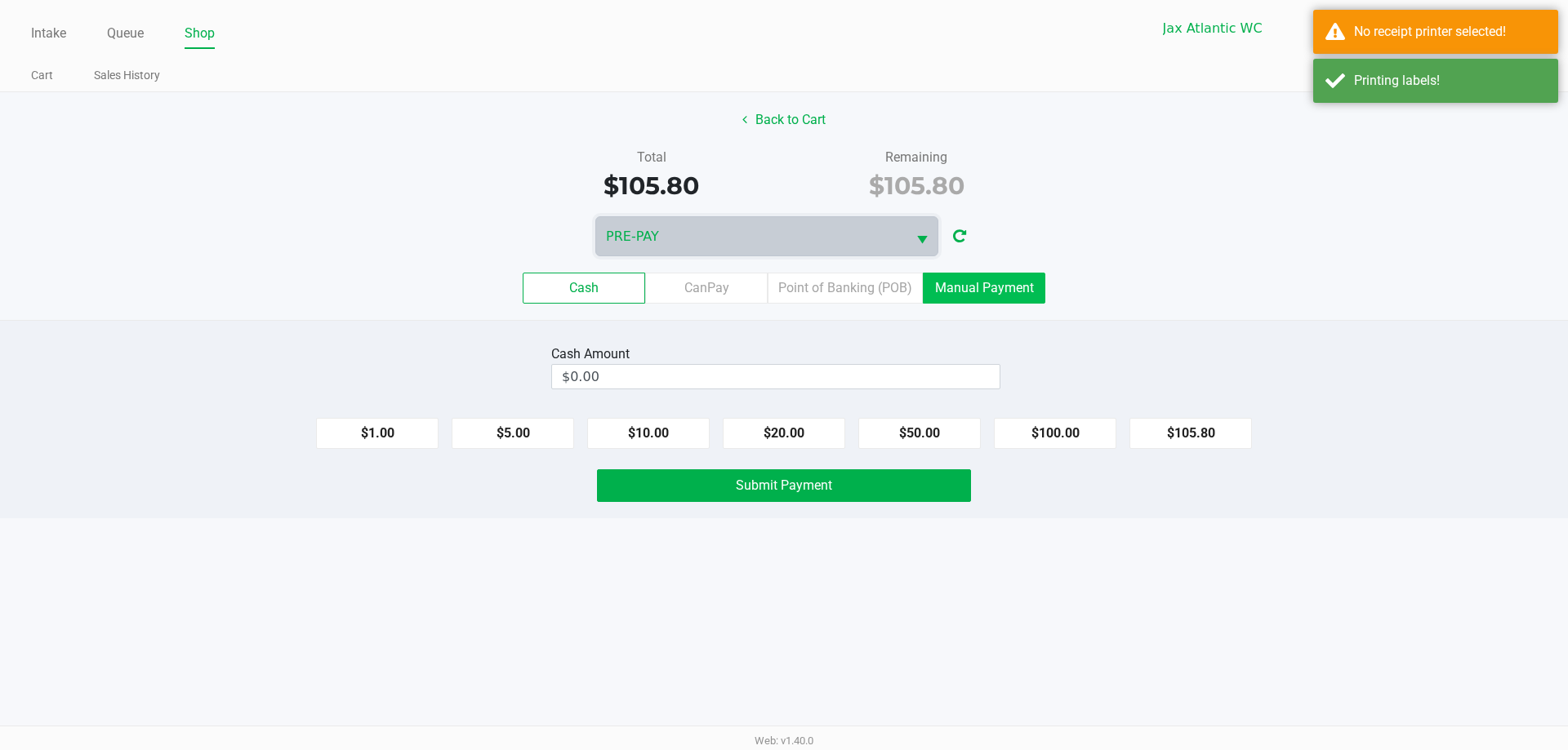
click at [1031, 289] on label "Manual Payment" at bounding box center [984, 288] width 123 height 31
click at [0, 0] on 8 "Manual Payment" at bounding box center [0, 0] width 0 height 0
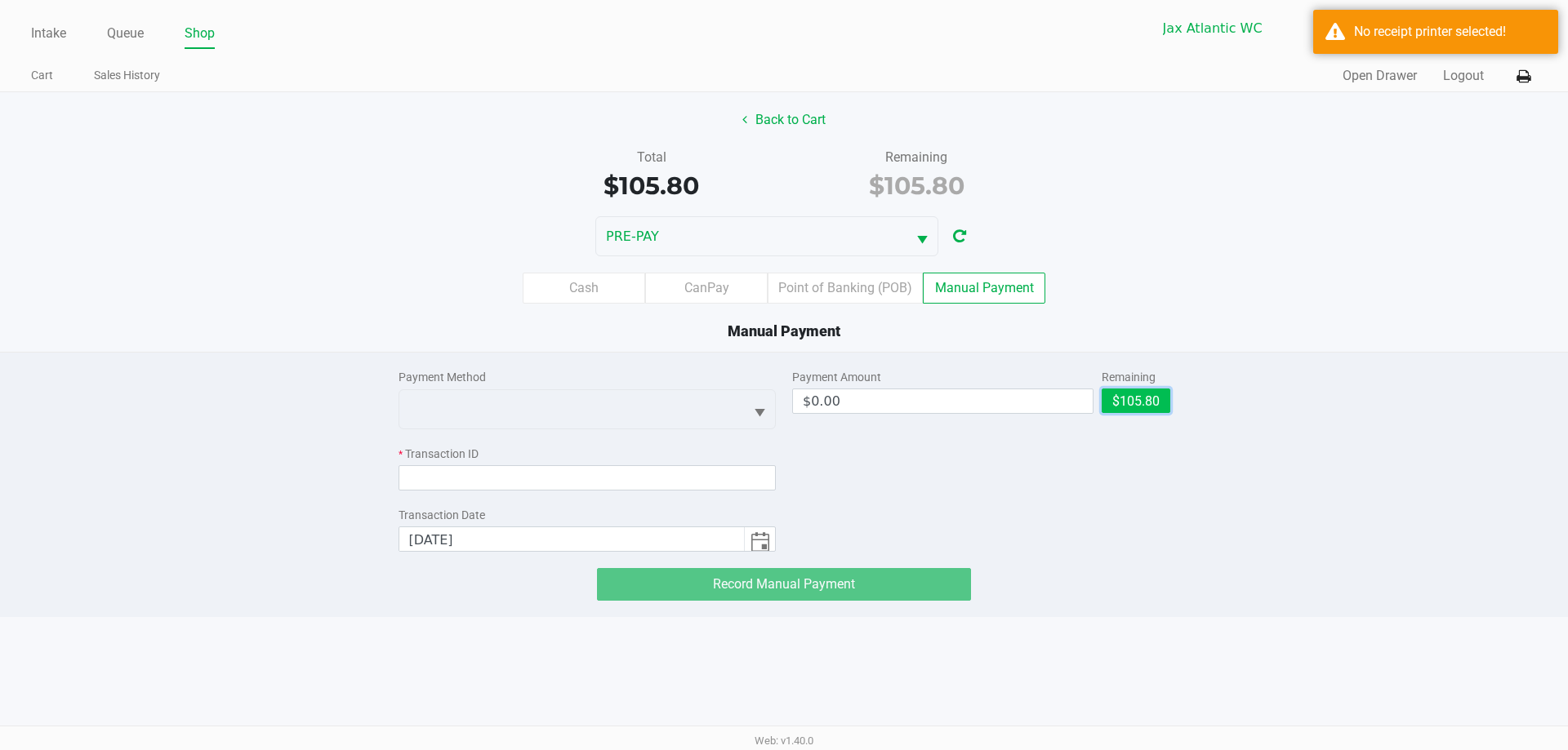
click at [1137, 395] on button "$105.80" at bounding box center [1136, 401] width 68 height 25
type input "$105.80"
click at [760, 388] on div "Payment Method" at bounding box center [587, 399] width 378 height 61
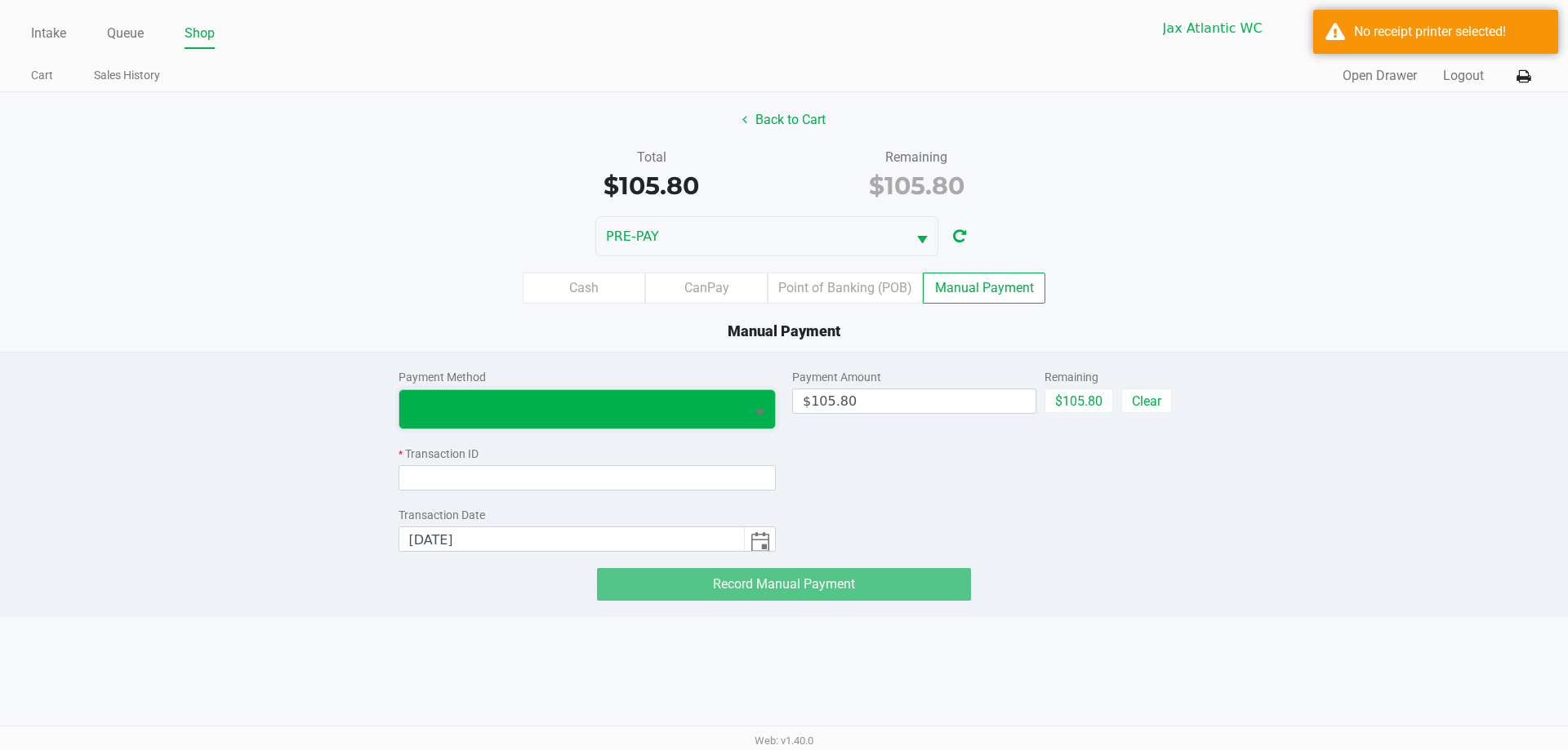
drag, startPoint x: 721, startPoint y: 394, endPoint x: 592, endPoint y: 406, distance: 129.6
click at [720, 394] on span at bounding box center [572, 409] width 346 height 39
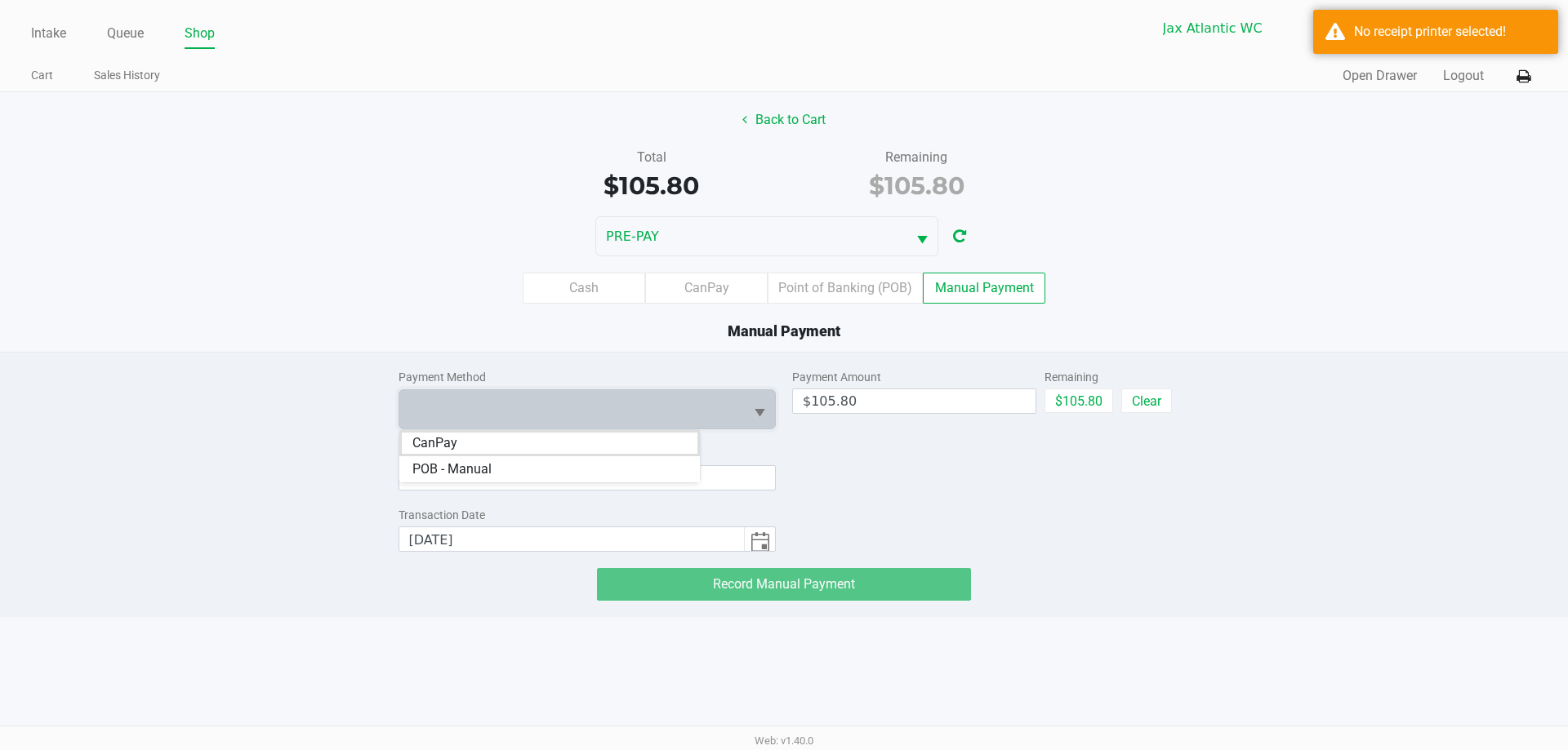
click at [454, 439] on span "CanPay" at bounding box center [434, 442] width 45 height 19
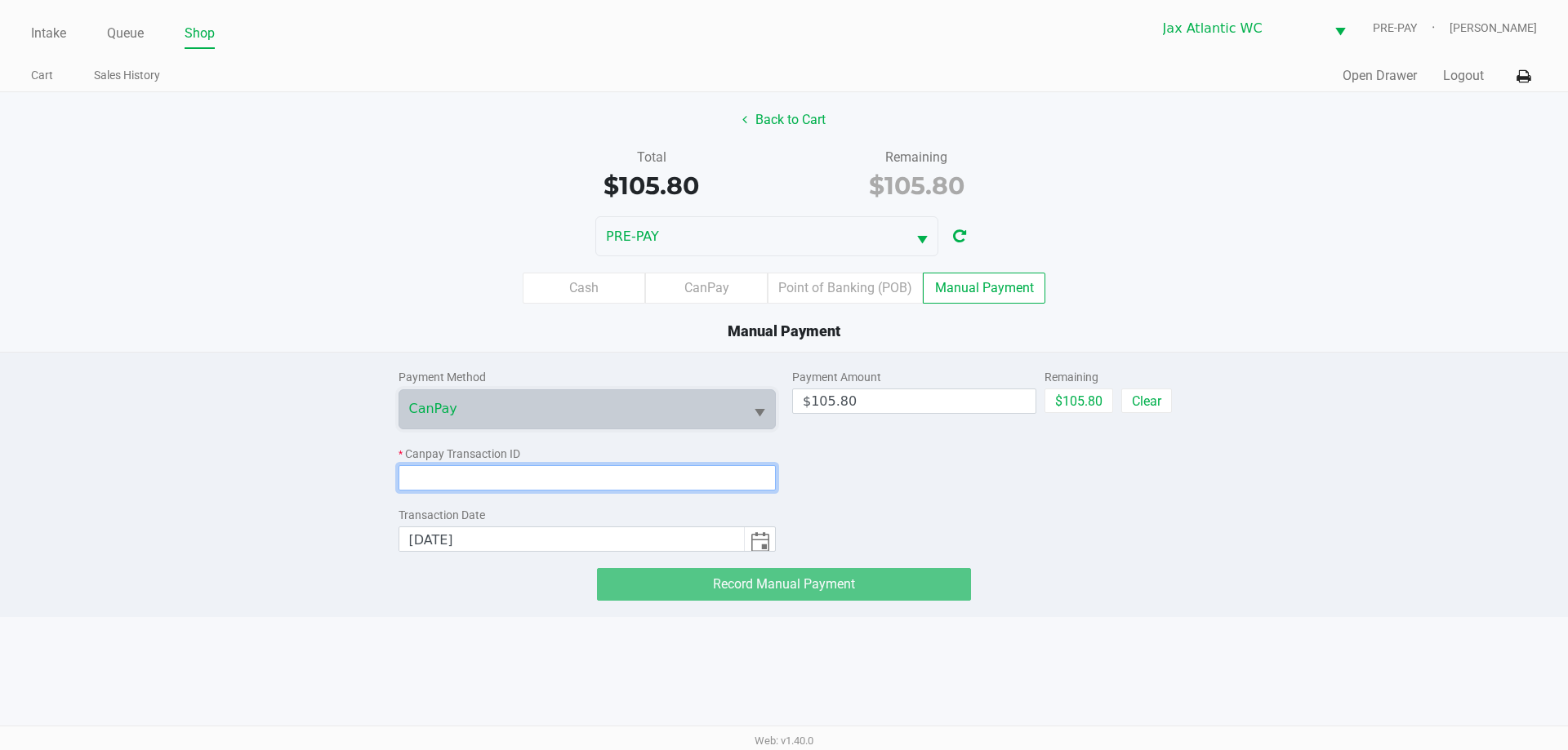
click at [459, 475] on input at bounding box center [587, 477] width 378 height 25
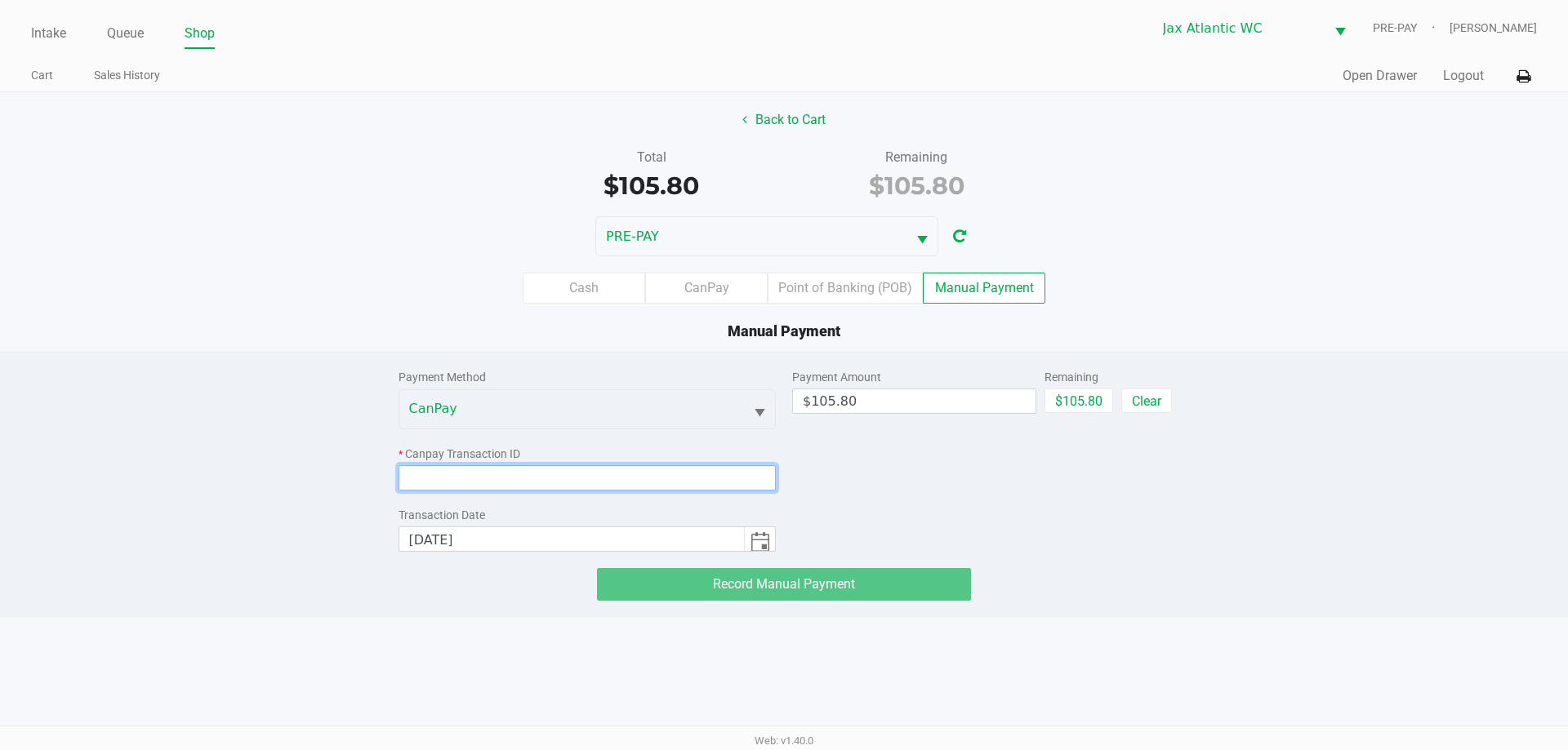
paste input "DI3ADIZUZEDA"
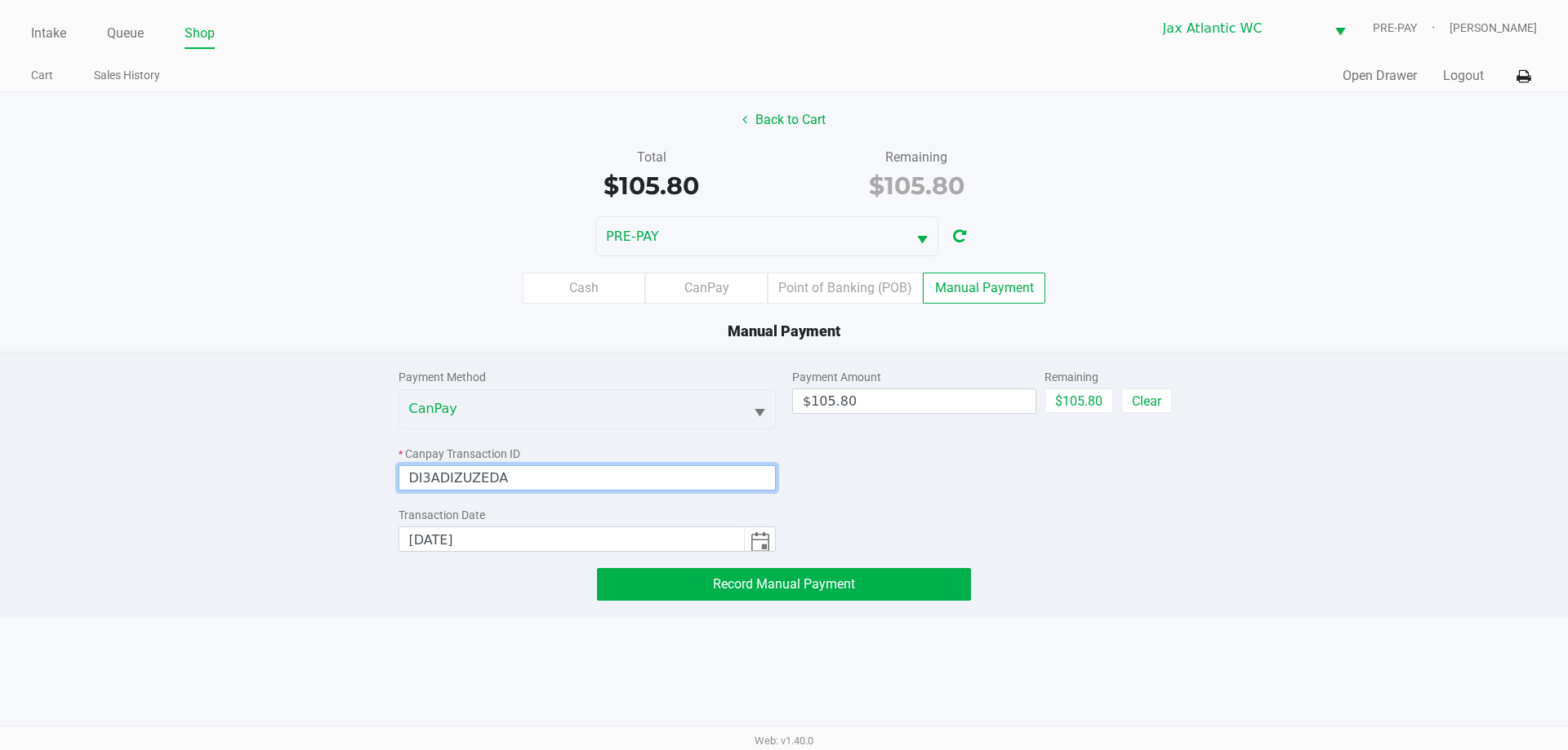
type input "DI3ADIZUZEDA"
click at [1094, 497] on div "Payment Amount $105.80 Remaining $105.80 Clear" at bounding box center [981, 452] width 378 height 199
click at [1526, 82] on icon at bounding box center [1523, 76] width 14 height 11
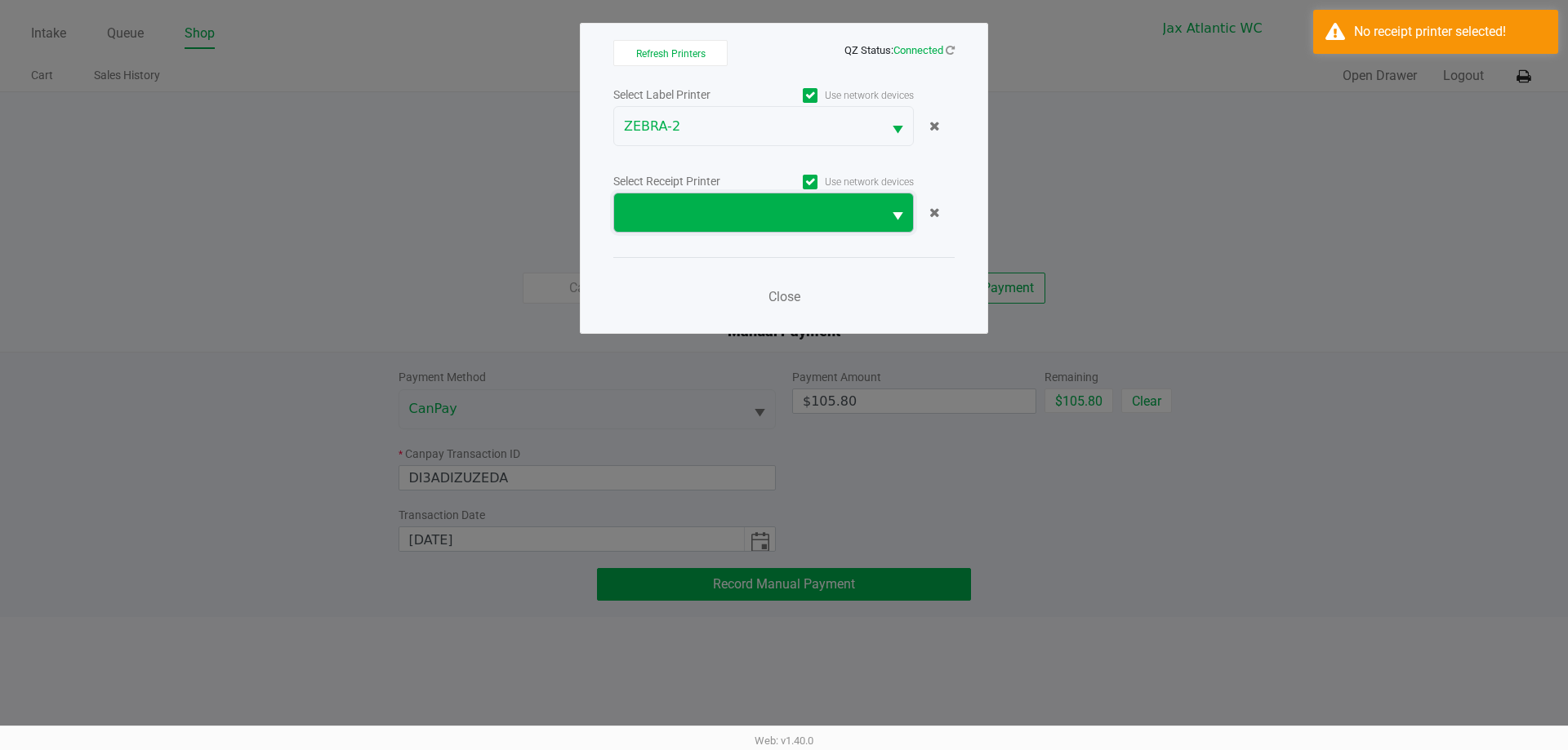
click at [688, 204] on span at bounding box center [748, 213] width 248 height 19
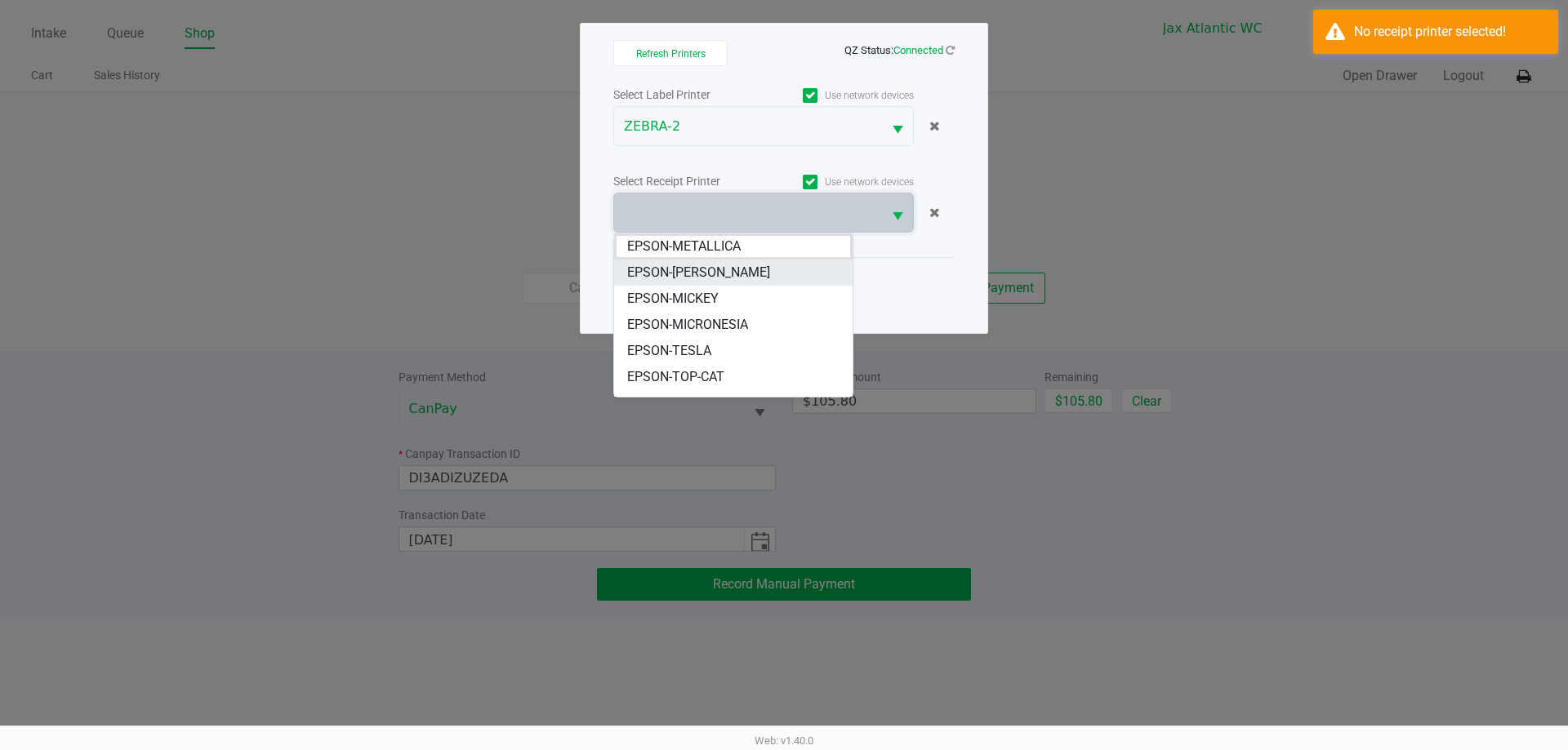
click at [688, 280] on span "EPSON-[PERSON_NAME]" at bounding box center [698, 272] width 143 height 19
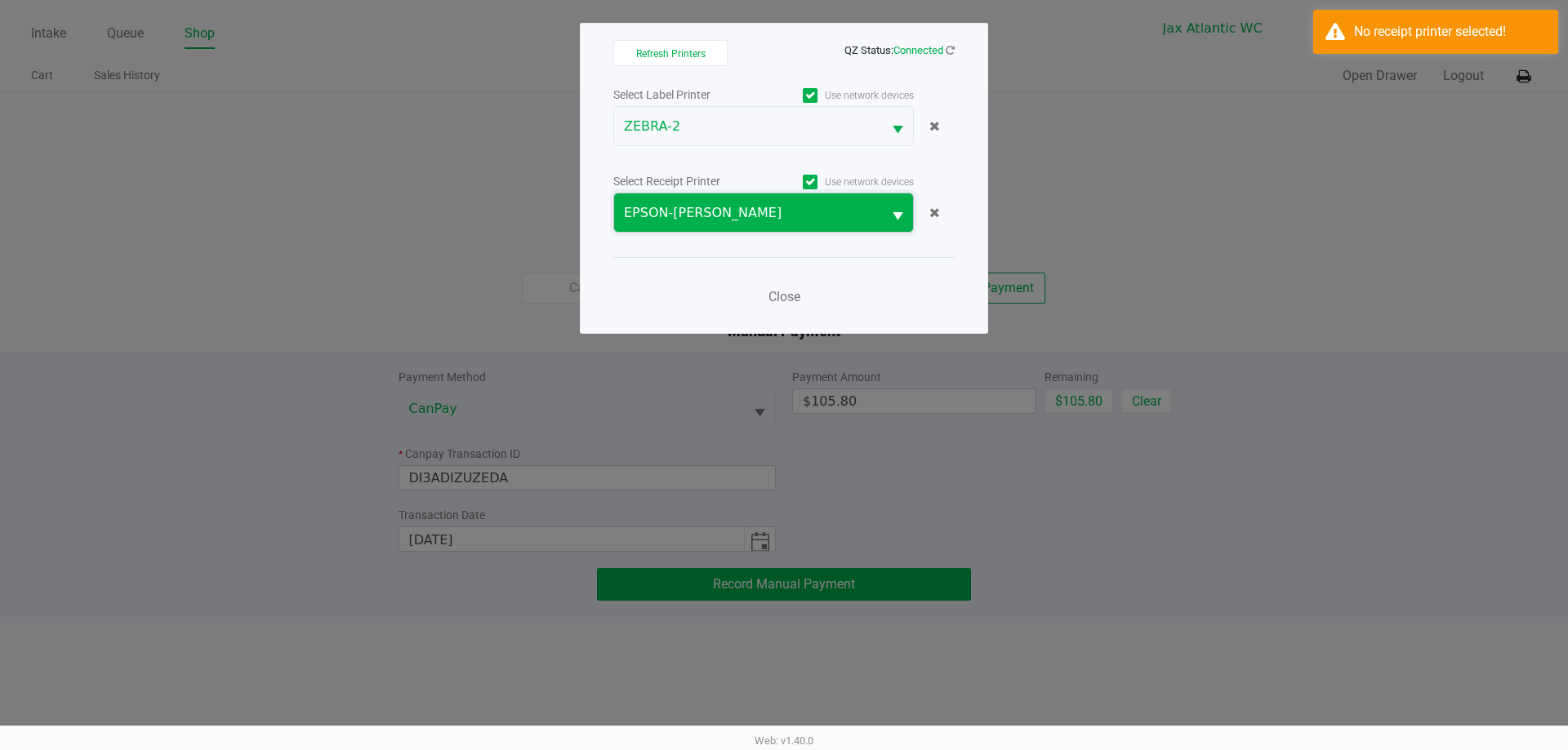
click at [729, 193] on kendo-dropdownlist "EPSON-[PERSON_NAME]" at bounding box center [763, 212] width 301 height 40
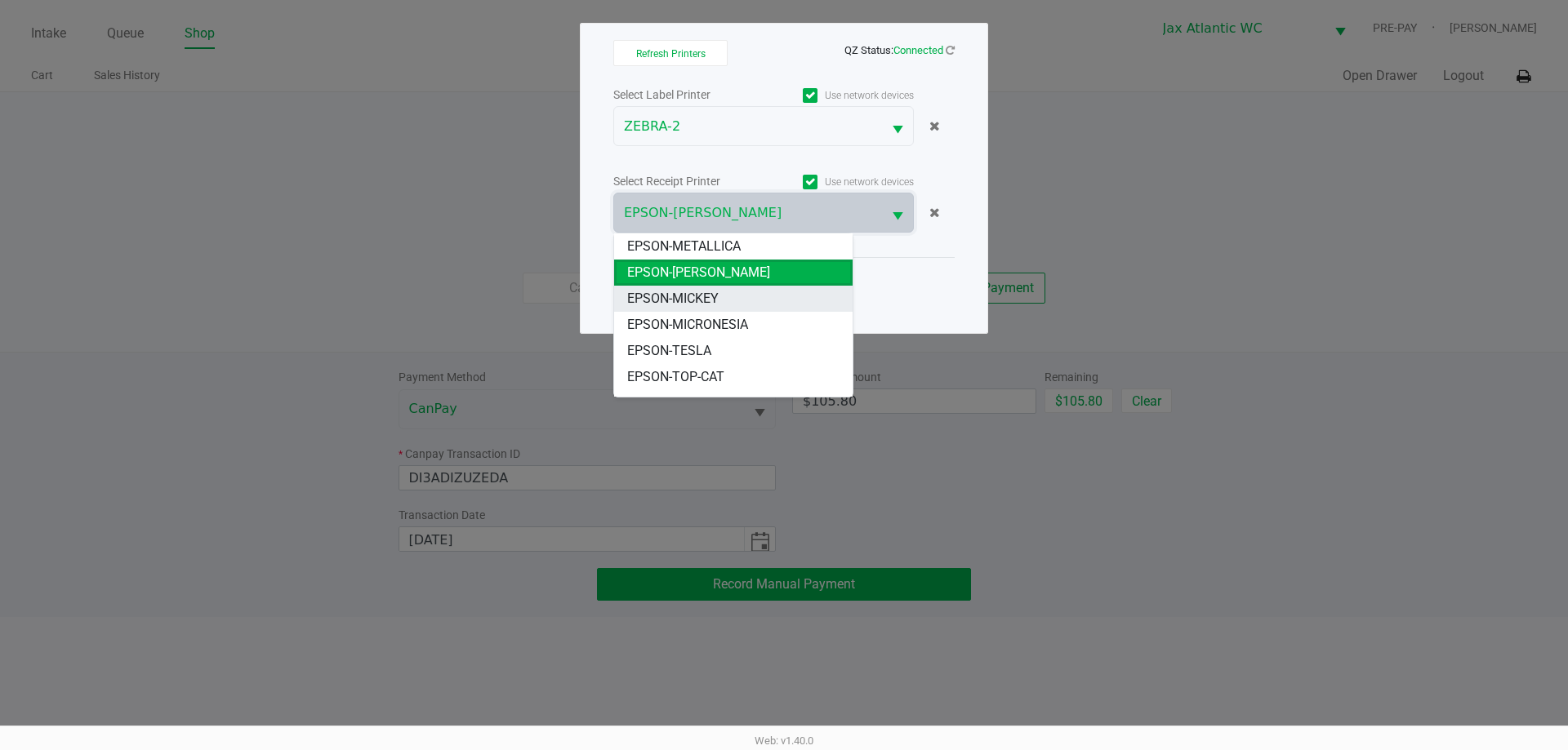
click at [693, 300] on span "EPSON-MICKEY" at bounding box center [672, 299] width 91 height 19
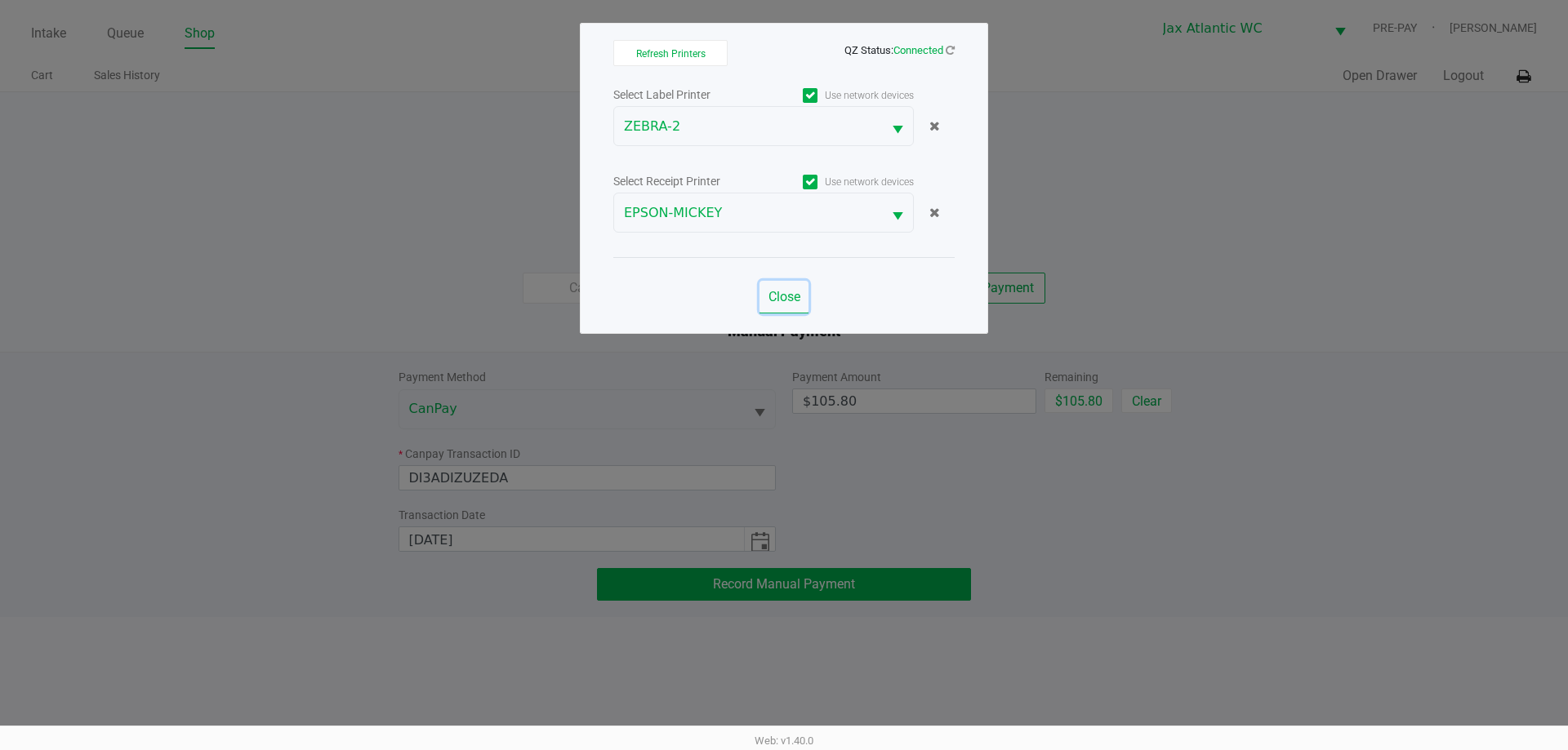
click at [783, 294] on span "Close" at bounding box center [784, 297] width 32 height 16
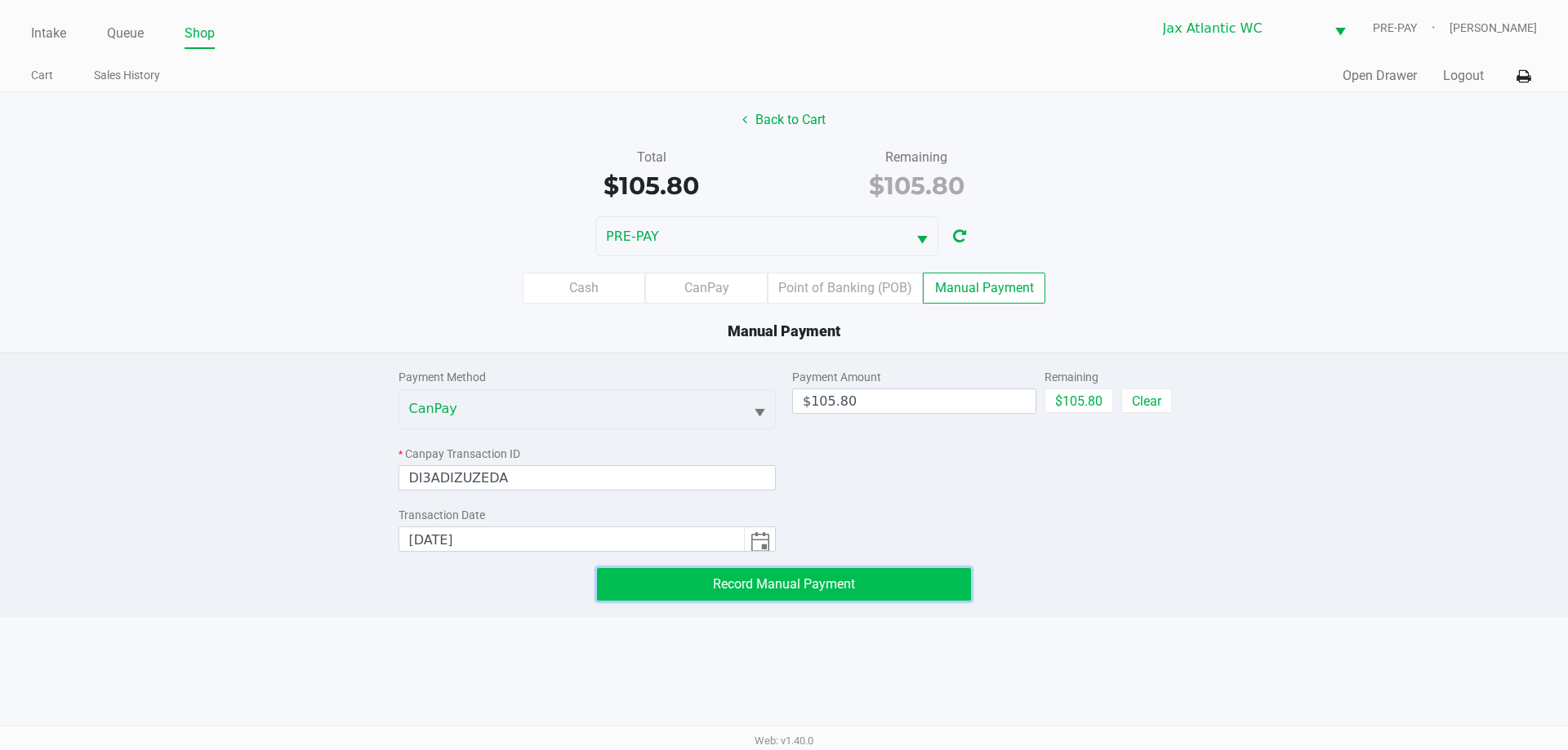
click at [853, 590] on span "Record Manual Payment" at bounding box center [784, 583] width 142 height 16
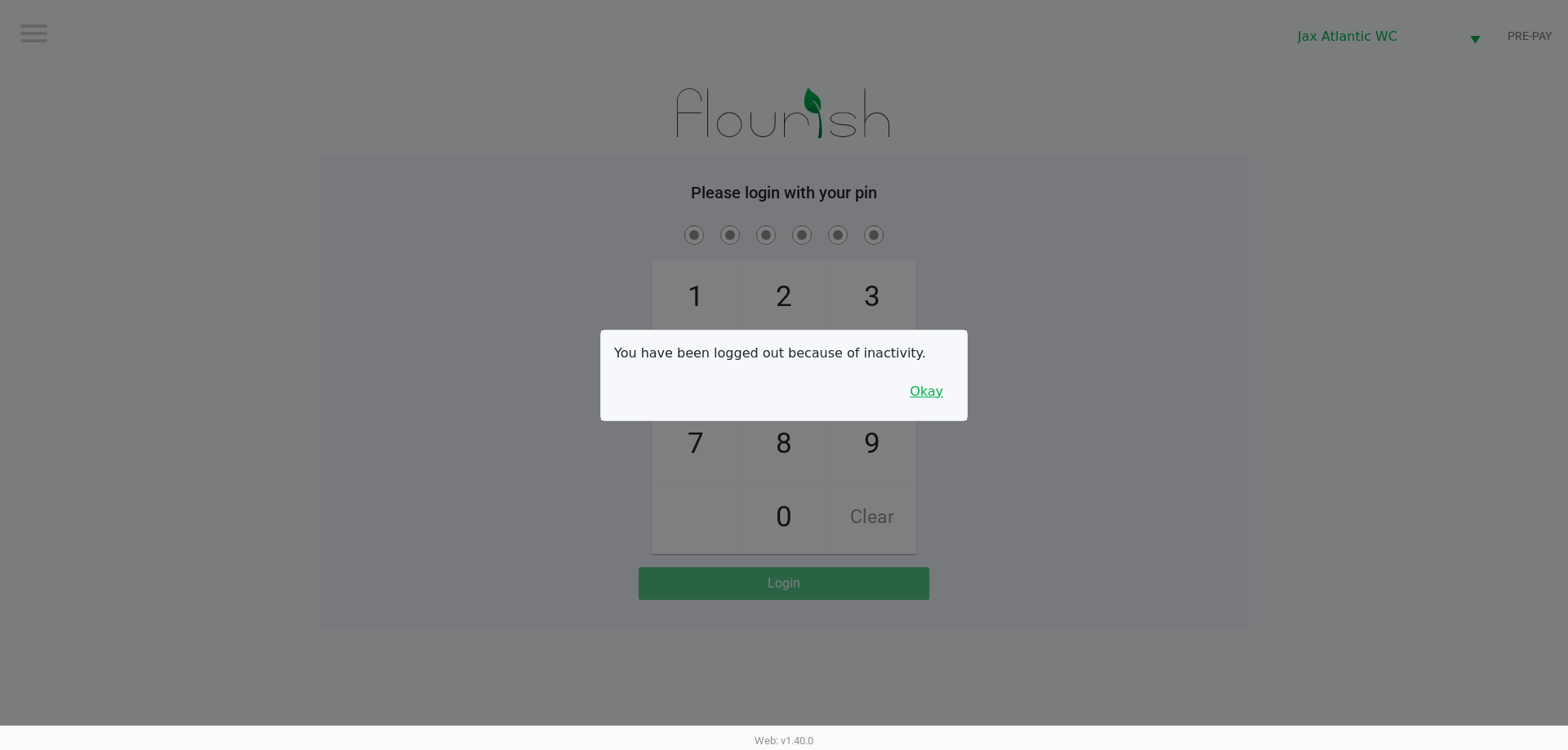
click at [919, 394] on button "Okay" at bounding box center [925, 392] width 54 height 31
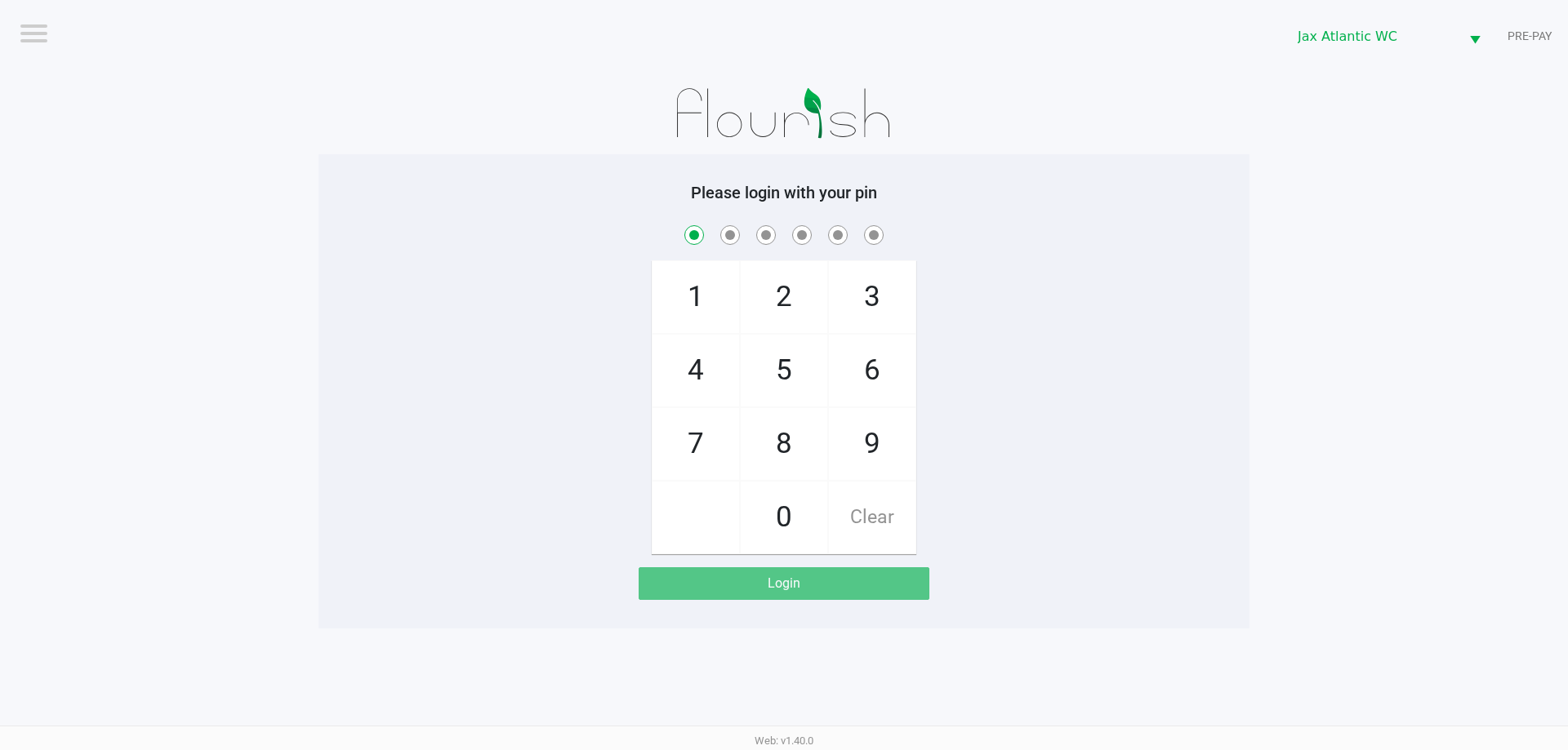
checkbox input "true"
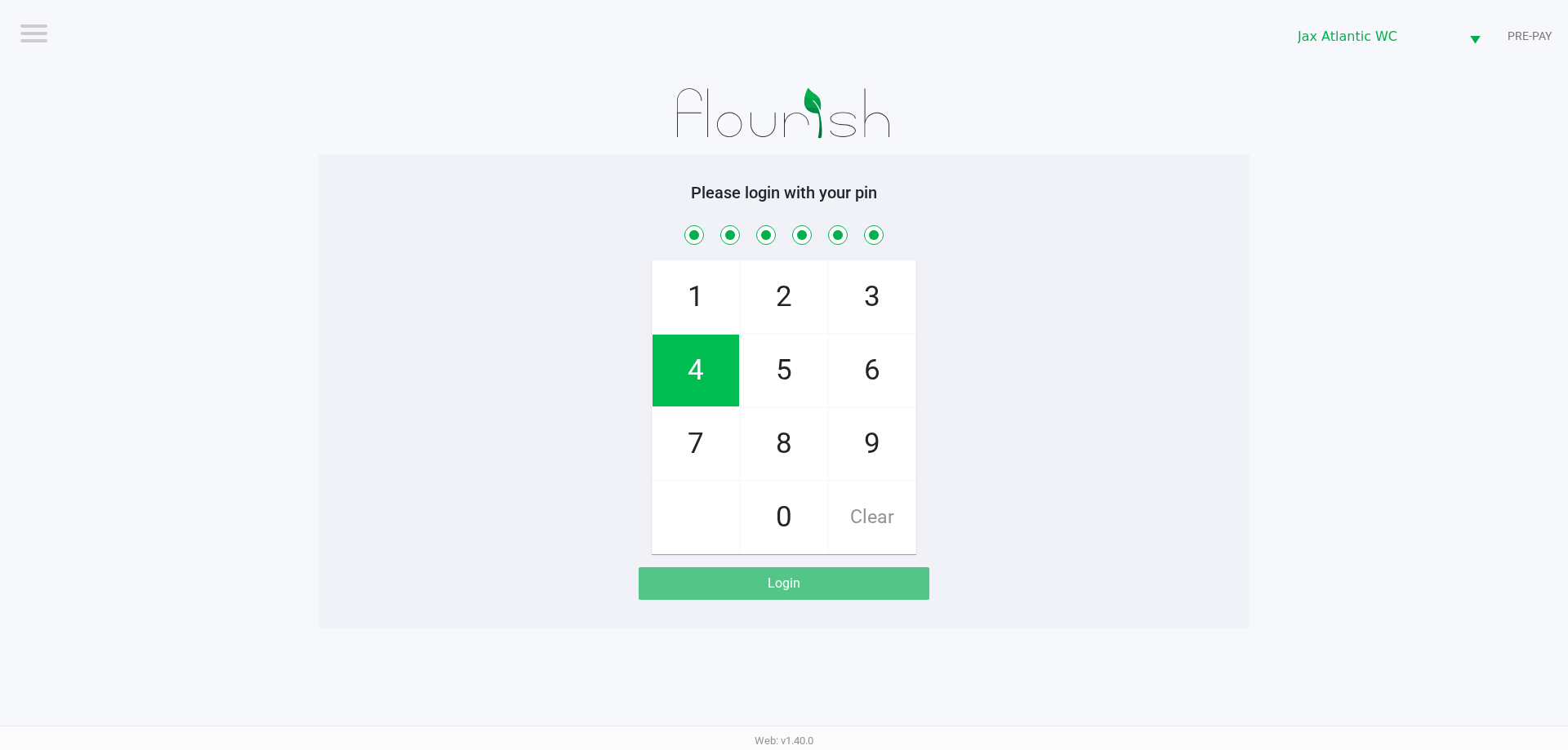
checkbox input "true"
